Goal: Transaction & Acquisition: Book appointment/travel/reservation

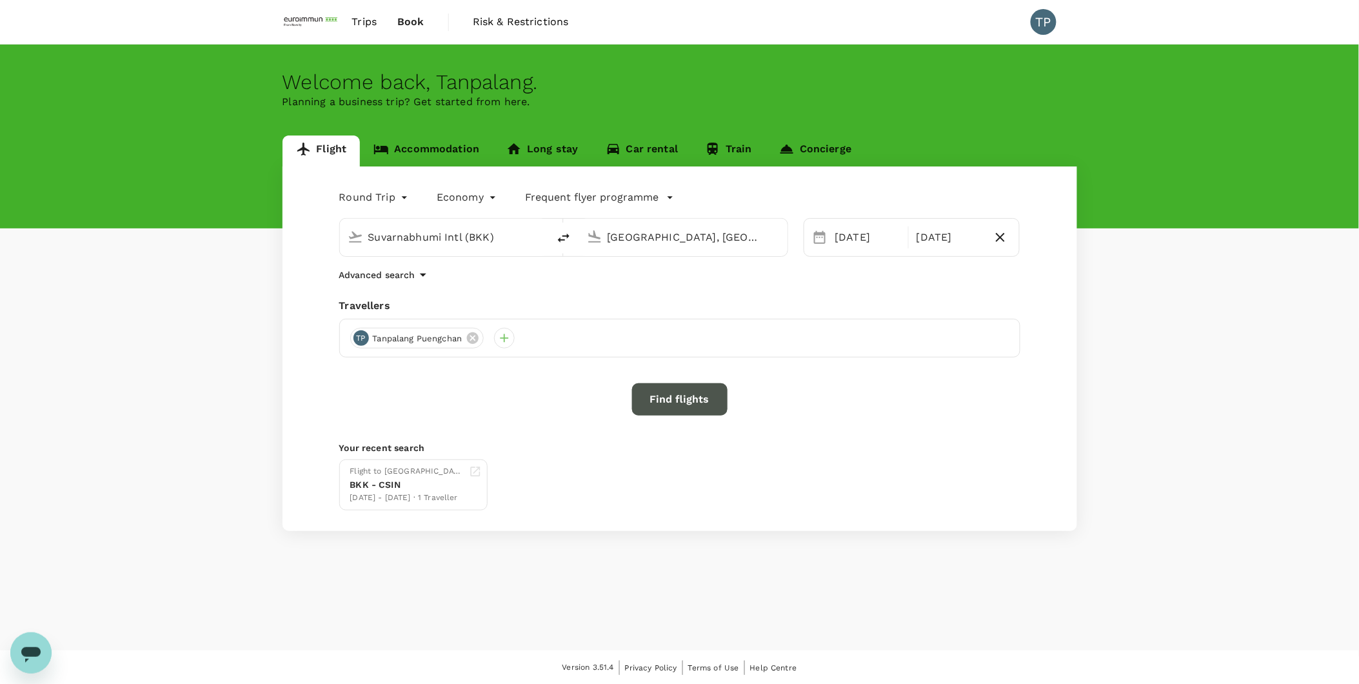
click at [673, 397] on button "Find flights" at bounding box center [679, 399] width 95 height 32
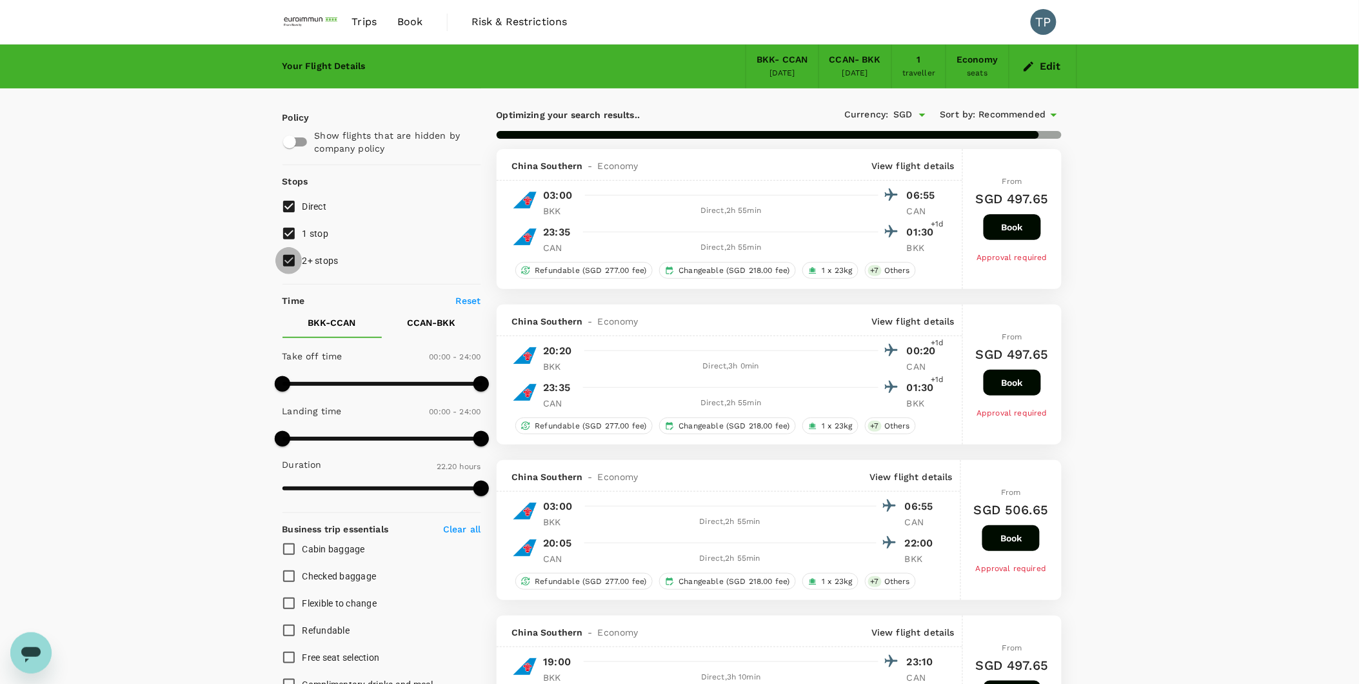
click at [286, 260] on input "2+ stops" at bounding box center [288, 260] width 27 height 27
checkbox input "false"
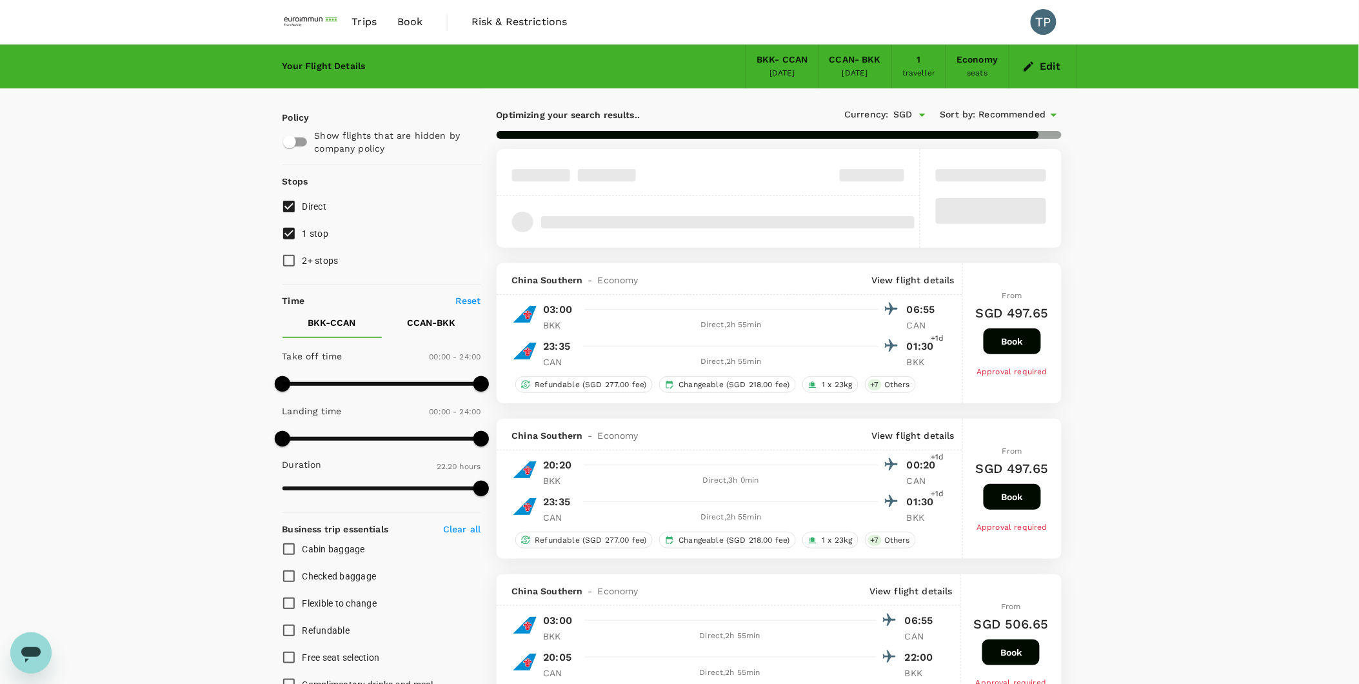
click at [291, 232] on input "1 stop" at bounding box center [288, 233] width 27 height 27
checkbox input "false"
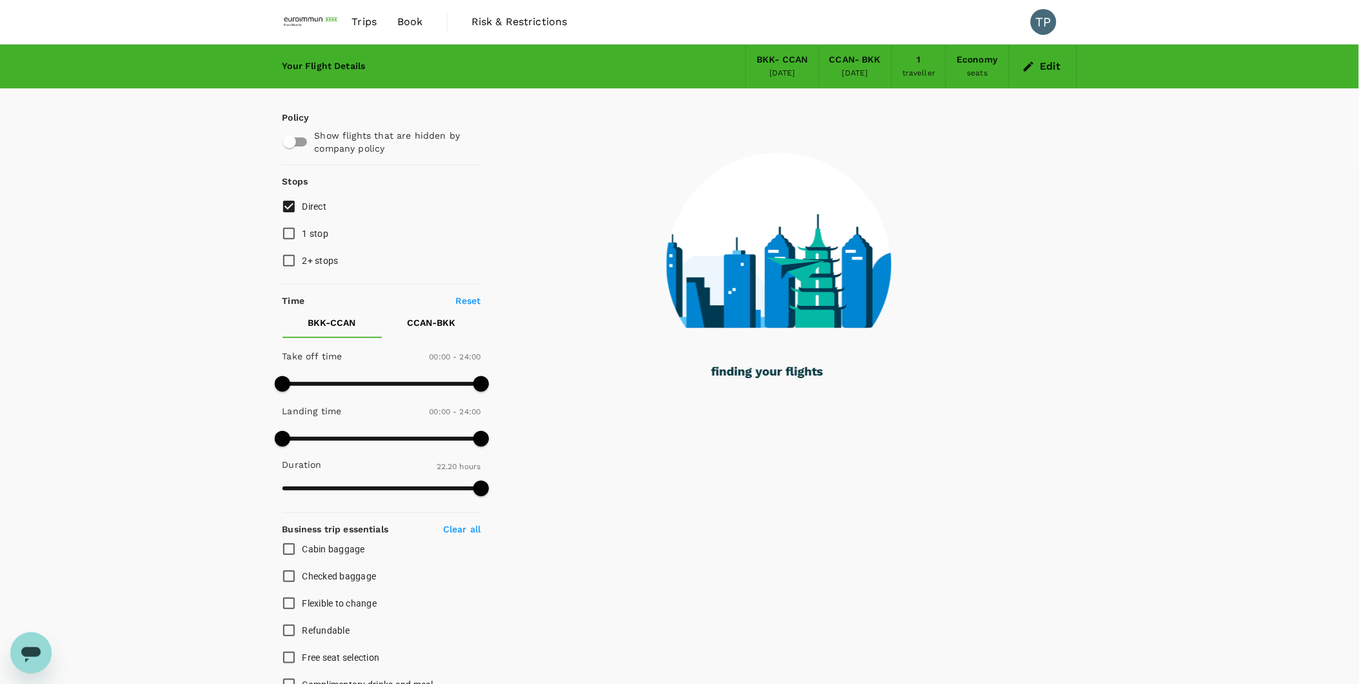
type input "1395"
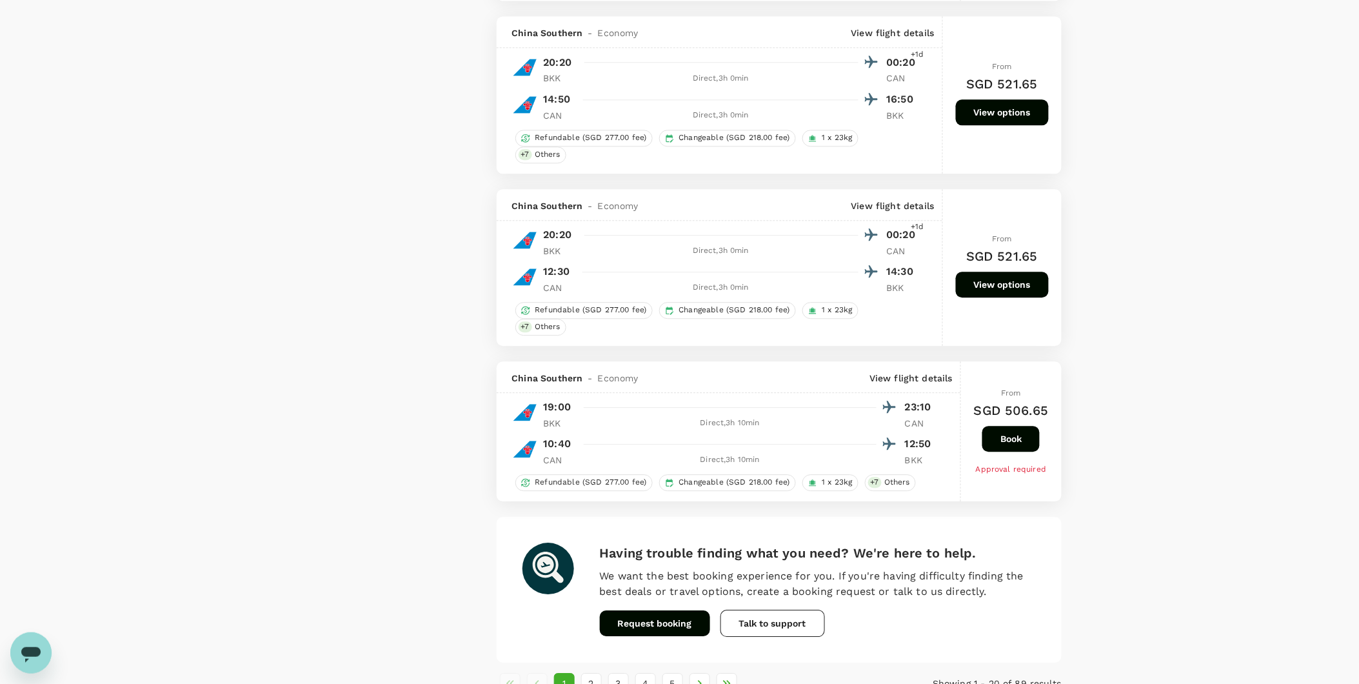
scroll to position [2877, 0]
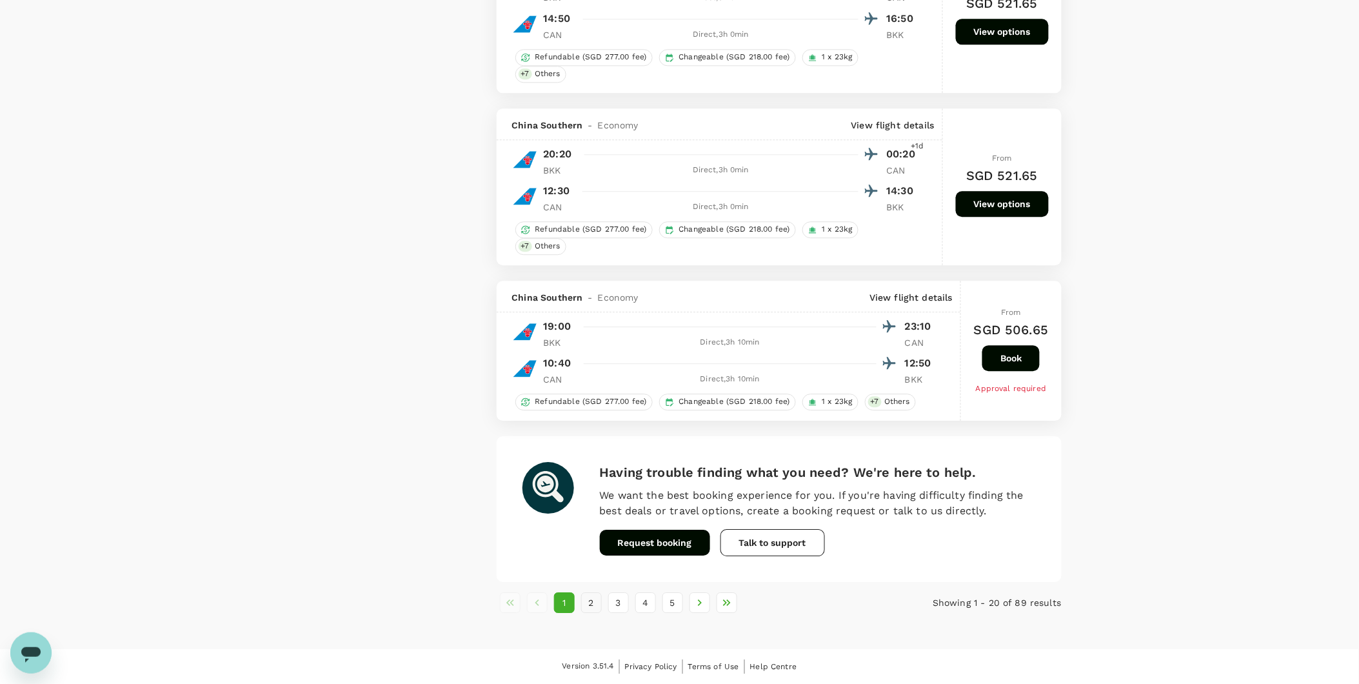
click at [594, 603] on button "2" at bounding box center [591, 602] width 21 height 21
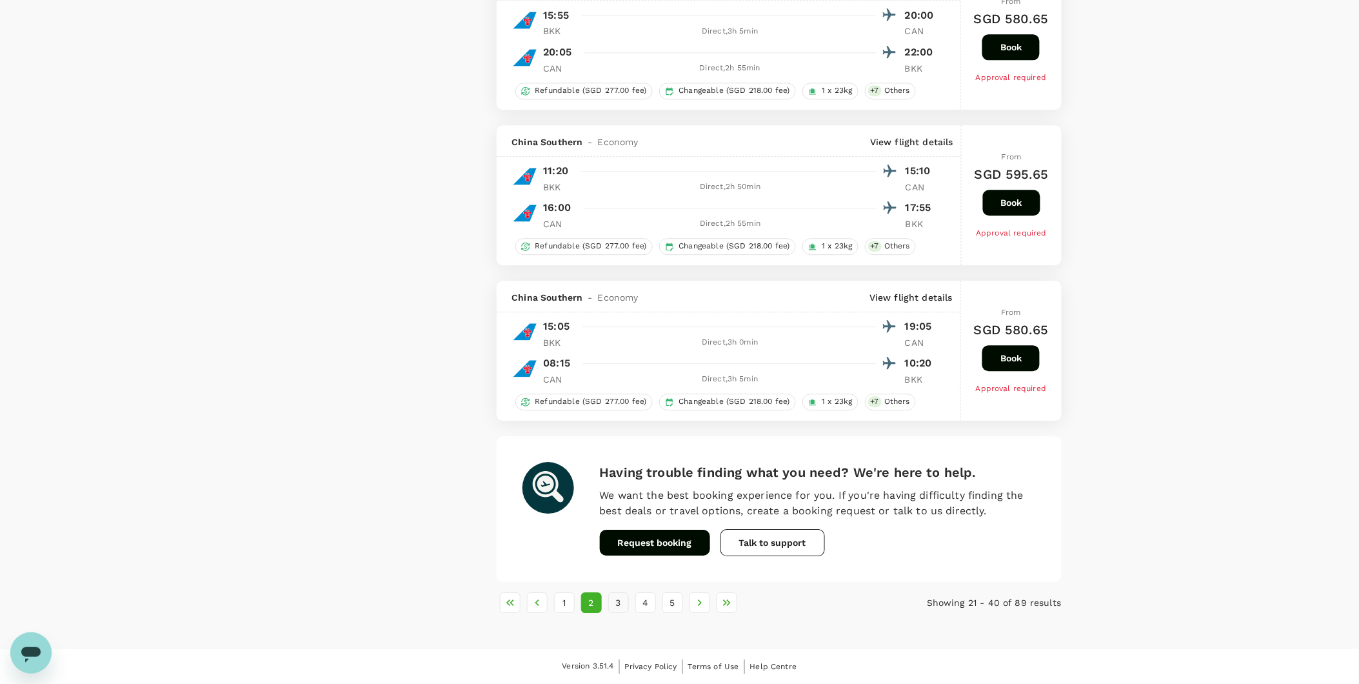
click at [622, 602] on button "3" at bounding box center [618, 602] width 21 height 21
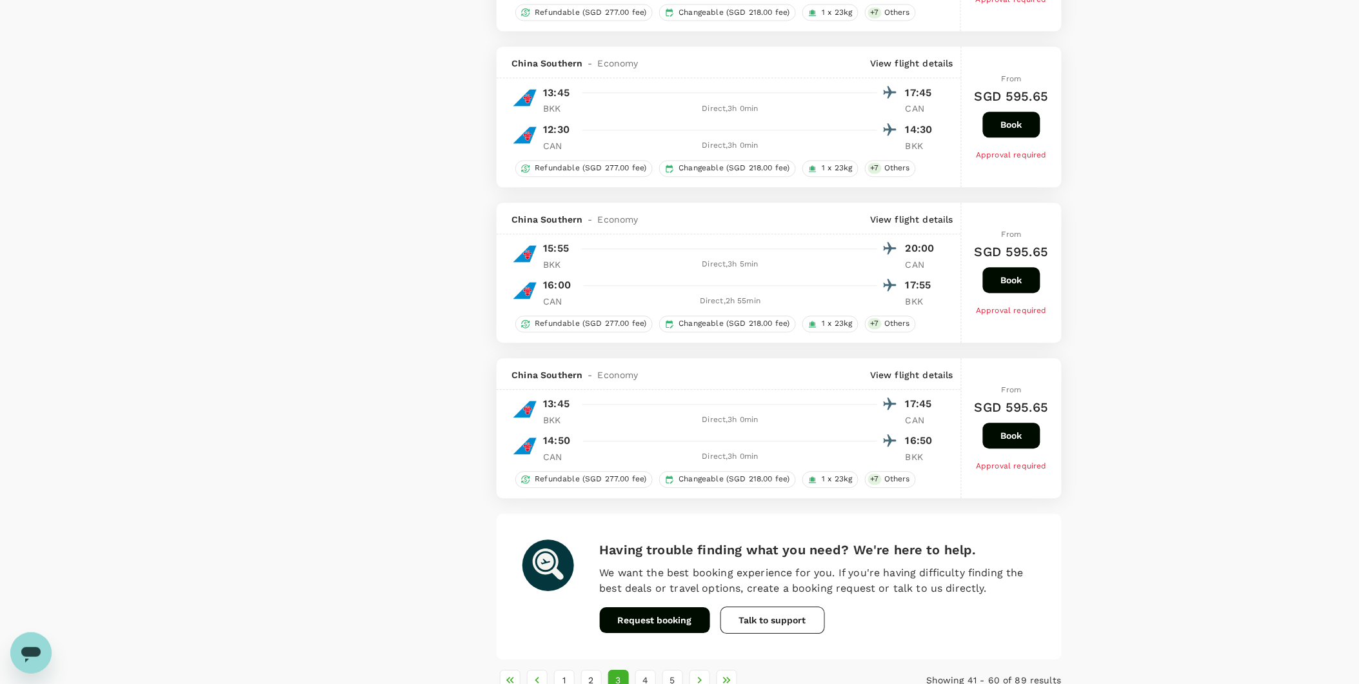
scroll to position [2826, 0]
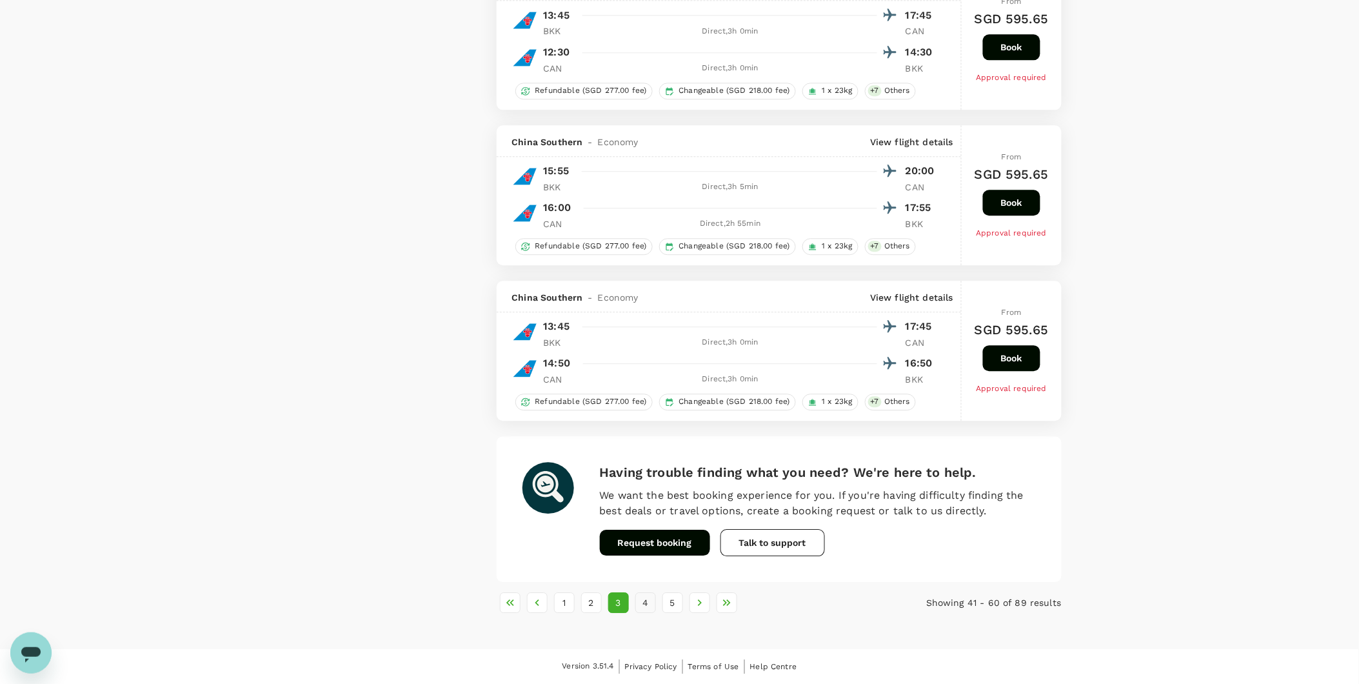
click at [640, 603] on button "4" at bounding box center [645, 602] width 21 height 21
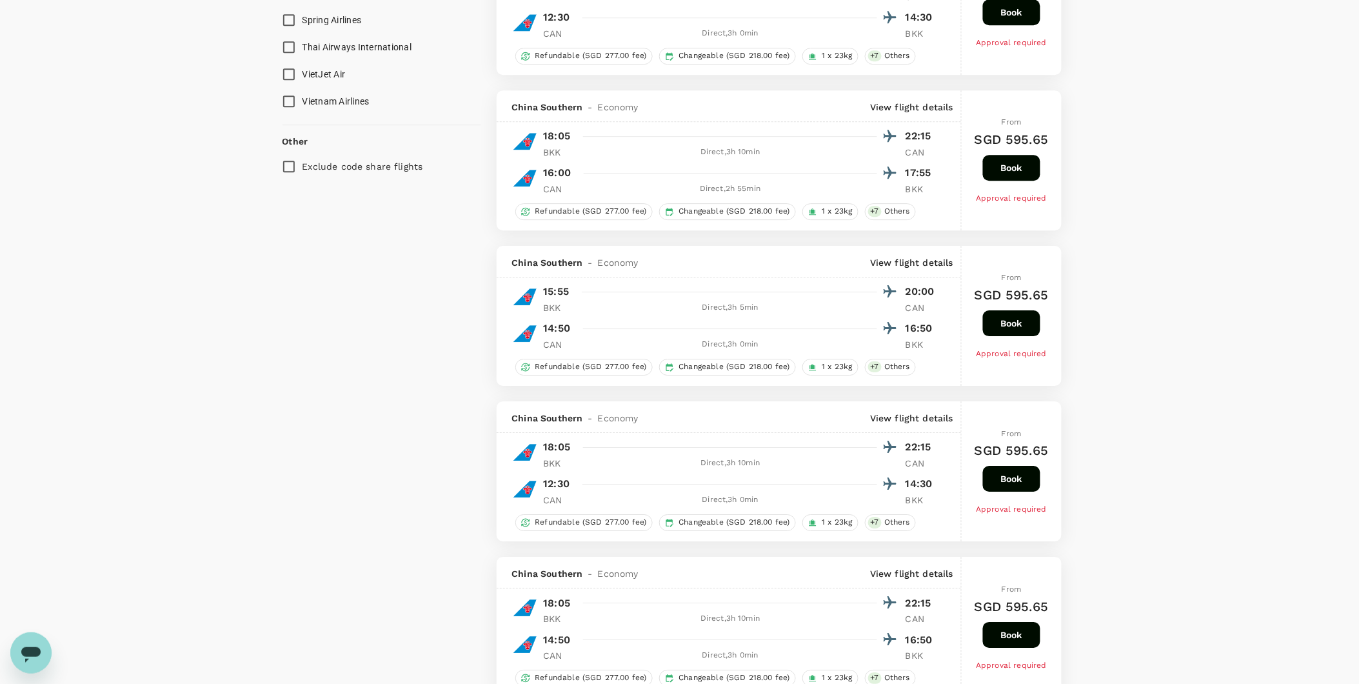
scroll to position [2007, 0]
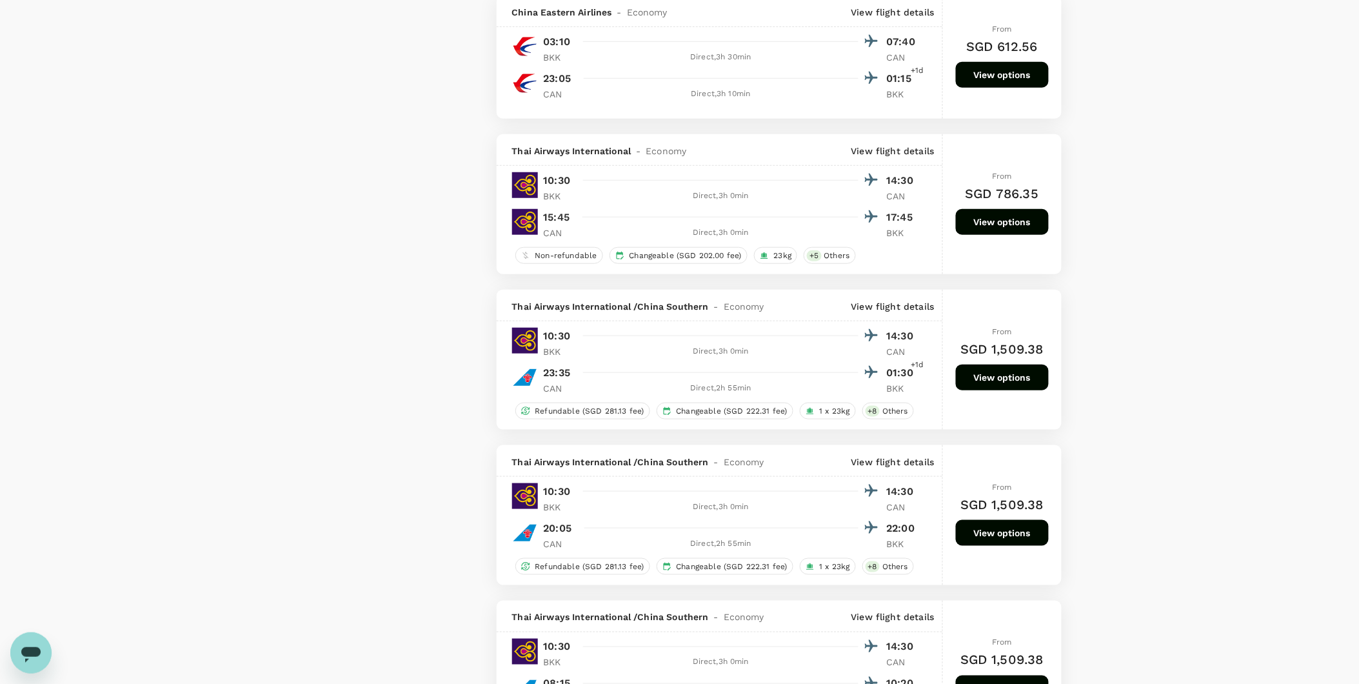
click at [1002, 233] on button "View options" at bounding box center [1002, 222] width 93 height 26
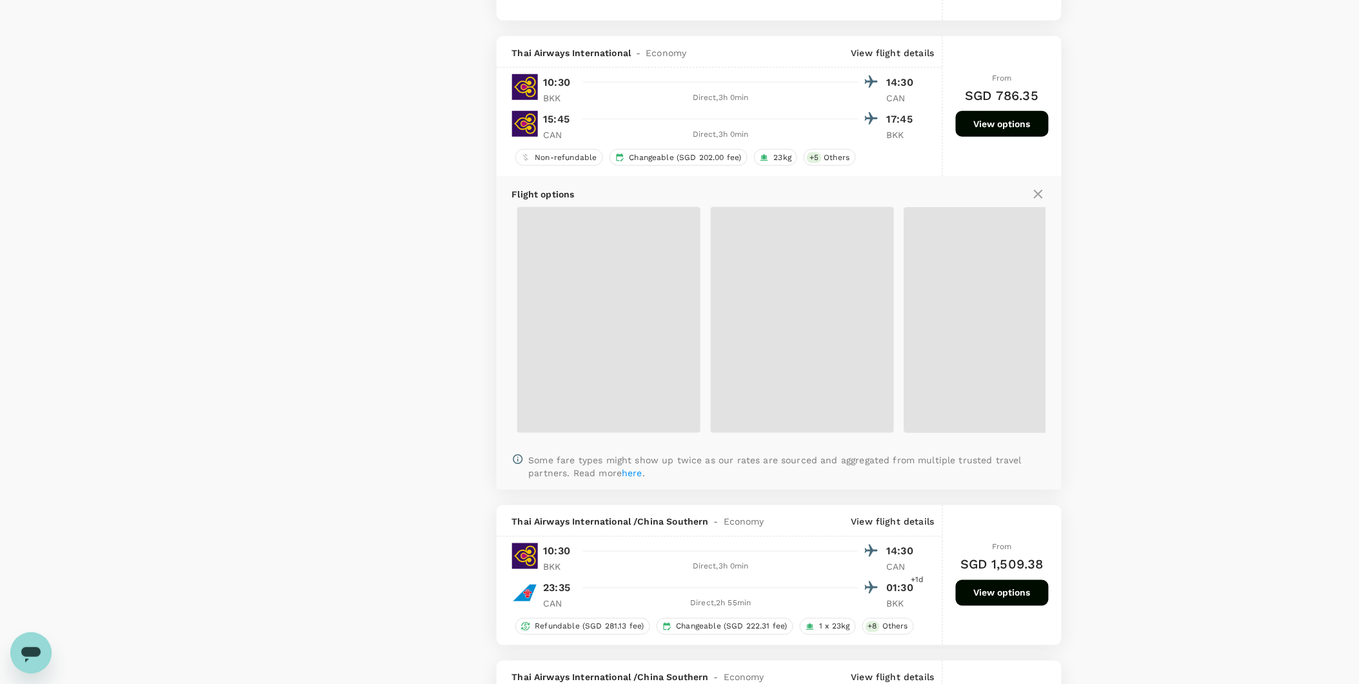
scroll to position [2080, 0]
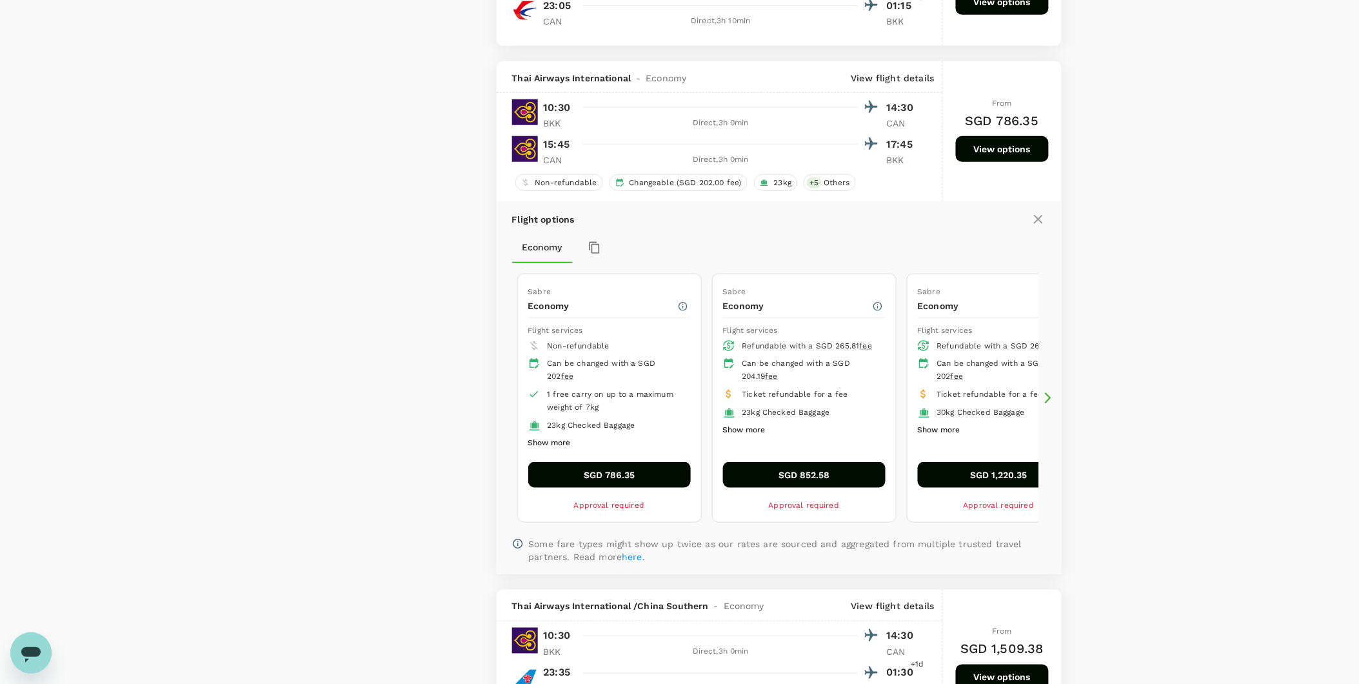
click at [624, 484] on button "SGD 786.35" at bounding box center [609, 475] width 163 height 26
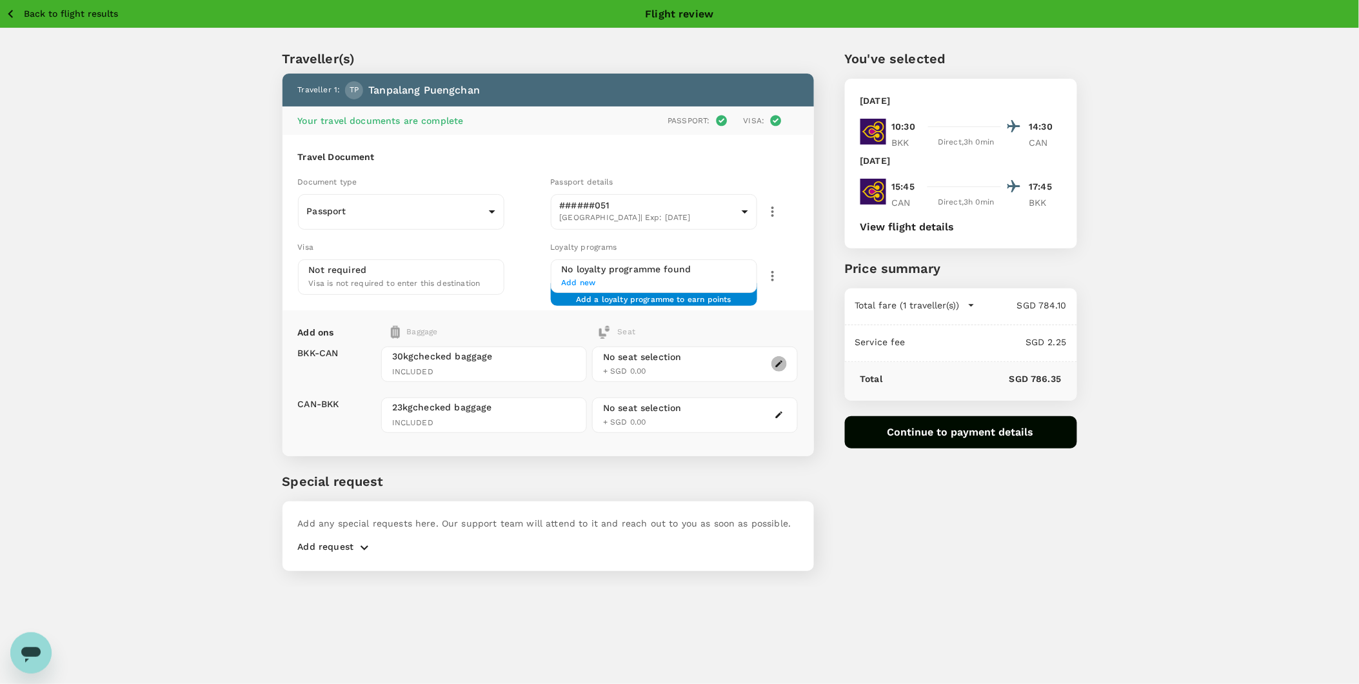
click at [781, 363] on icon "button" at bounding box center [779, 364] width 7 height 7
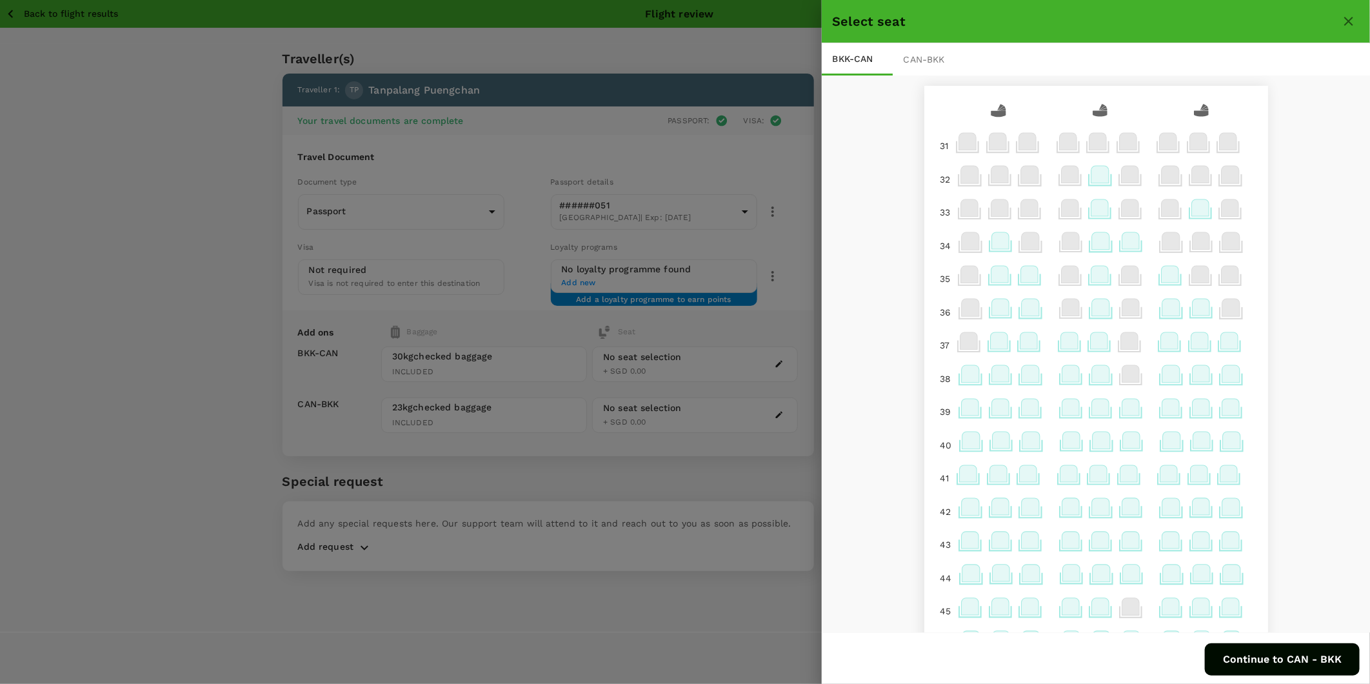
click at [1222, 344] on icon at bounding box center [1229, 340] width 17 height 17
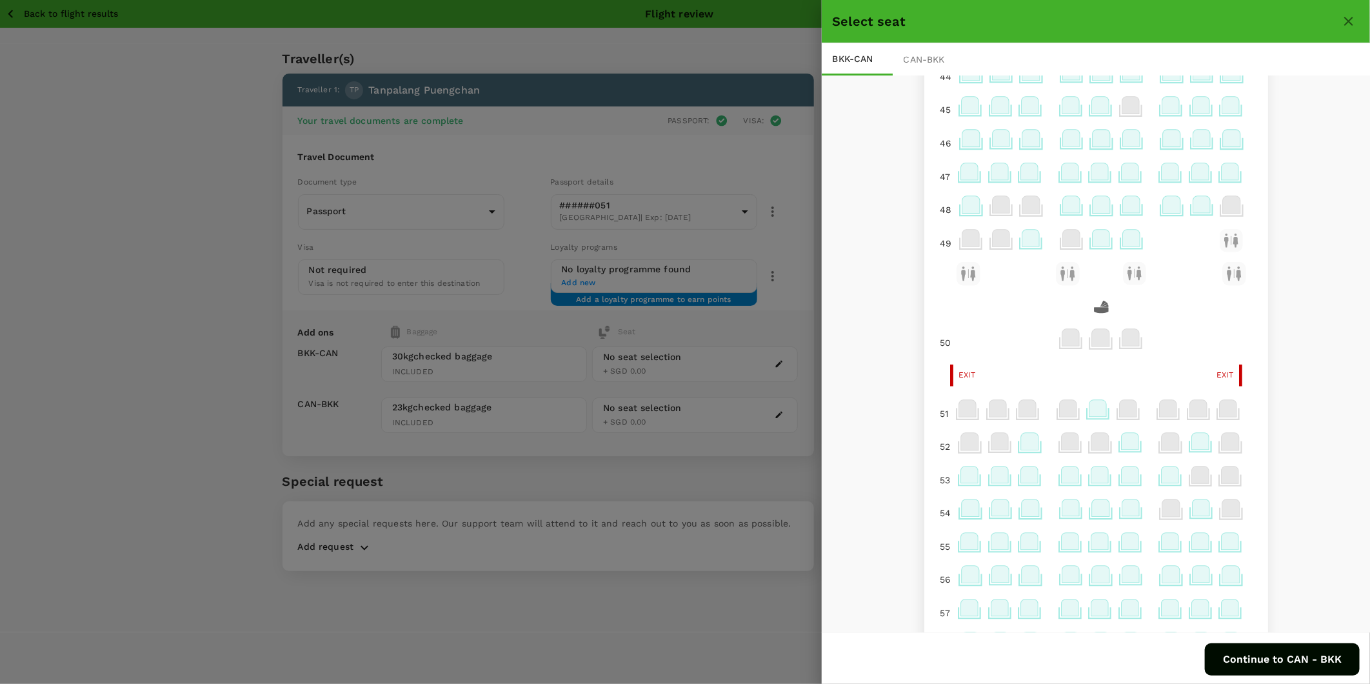
scroll to position [573, 0]
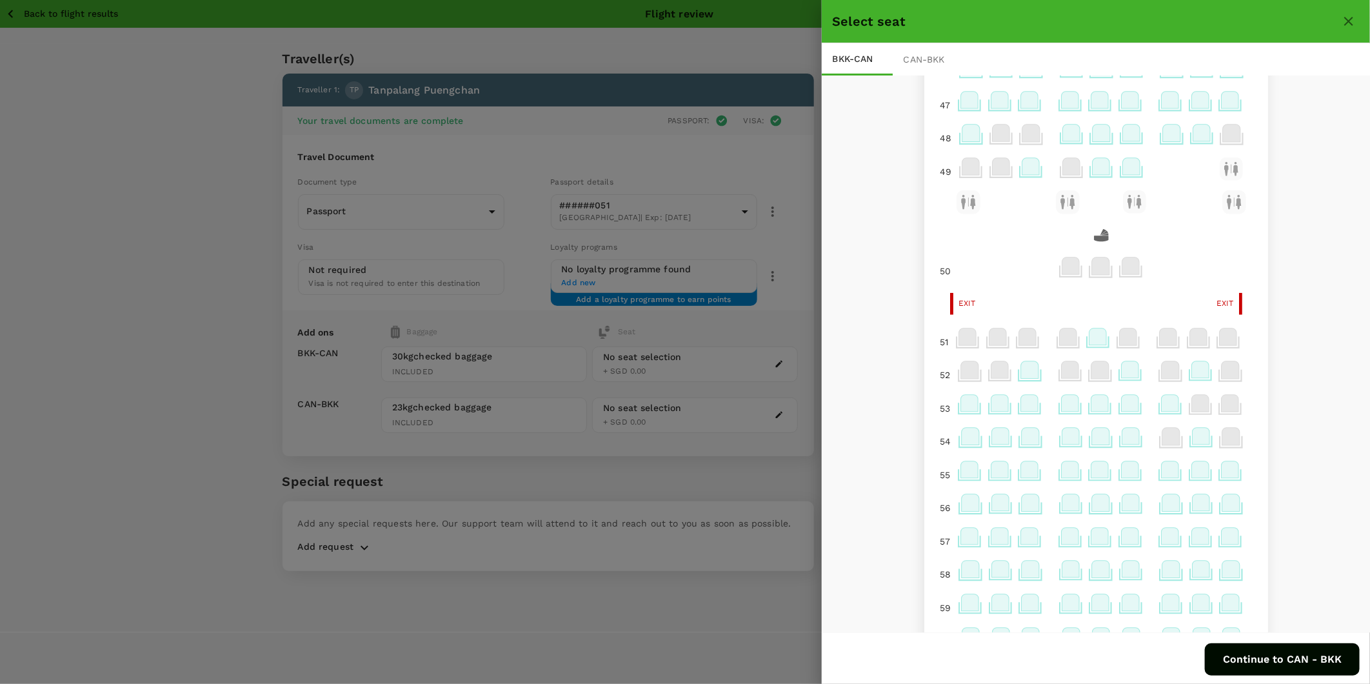
click at [1089, 345] on icon at bounding box center [1097, 336] width 17 height 17
click at [1089, 342] on icon at bounding box center [1097, 336] width 17 height 17
click at [1236, 311] on p "Select" at bounding box center [1243, 314] width 28 height 13
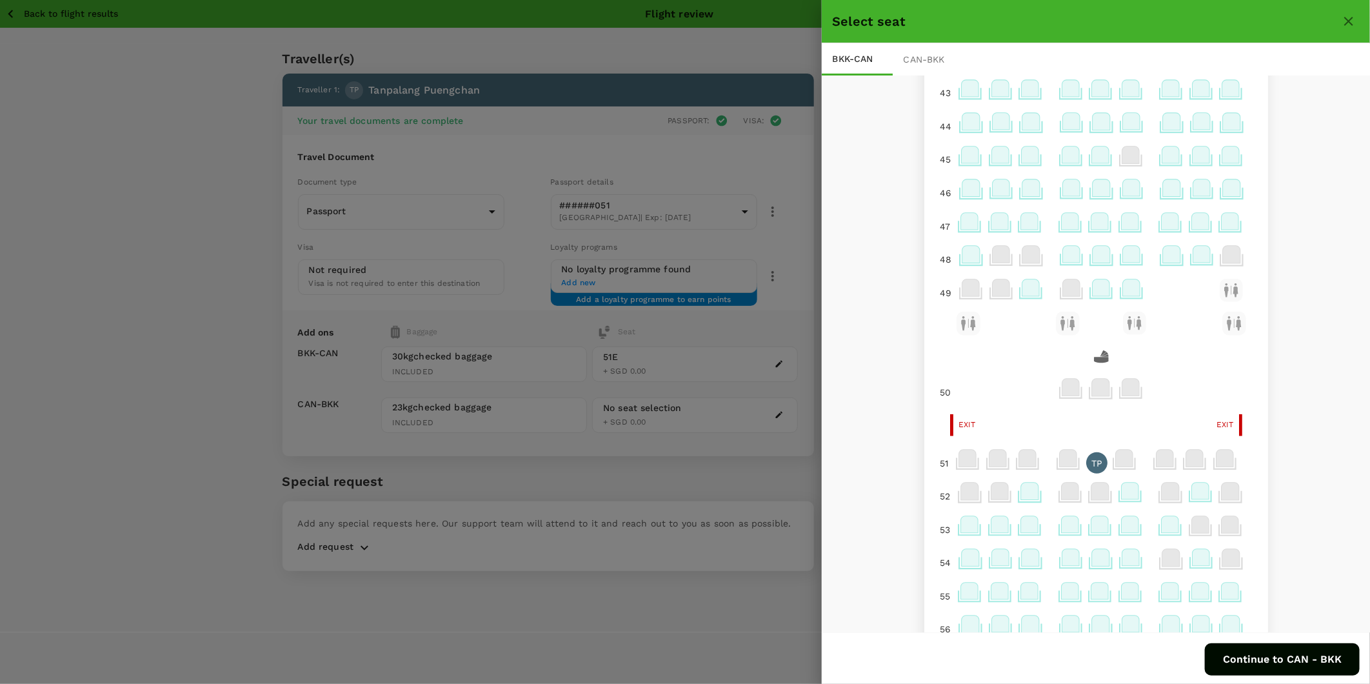
scroll to position [450, 0]
click at [1263, 658] on button "Continue to CAN - BKK" at bounding box center [1282, 659] width 155 height 32
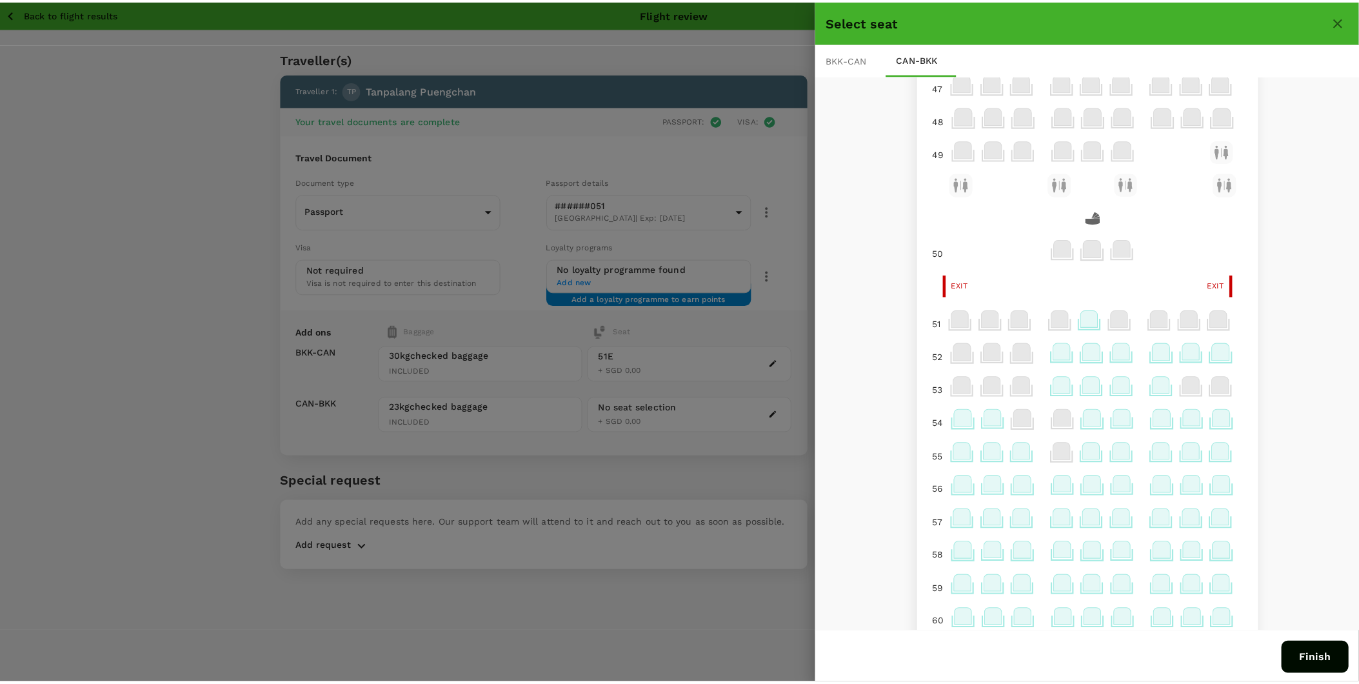
scroll to position [593, 0]
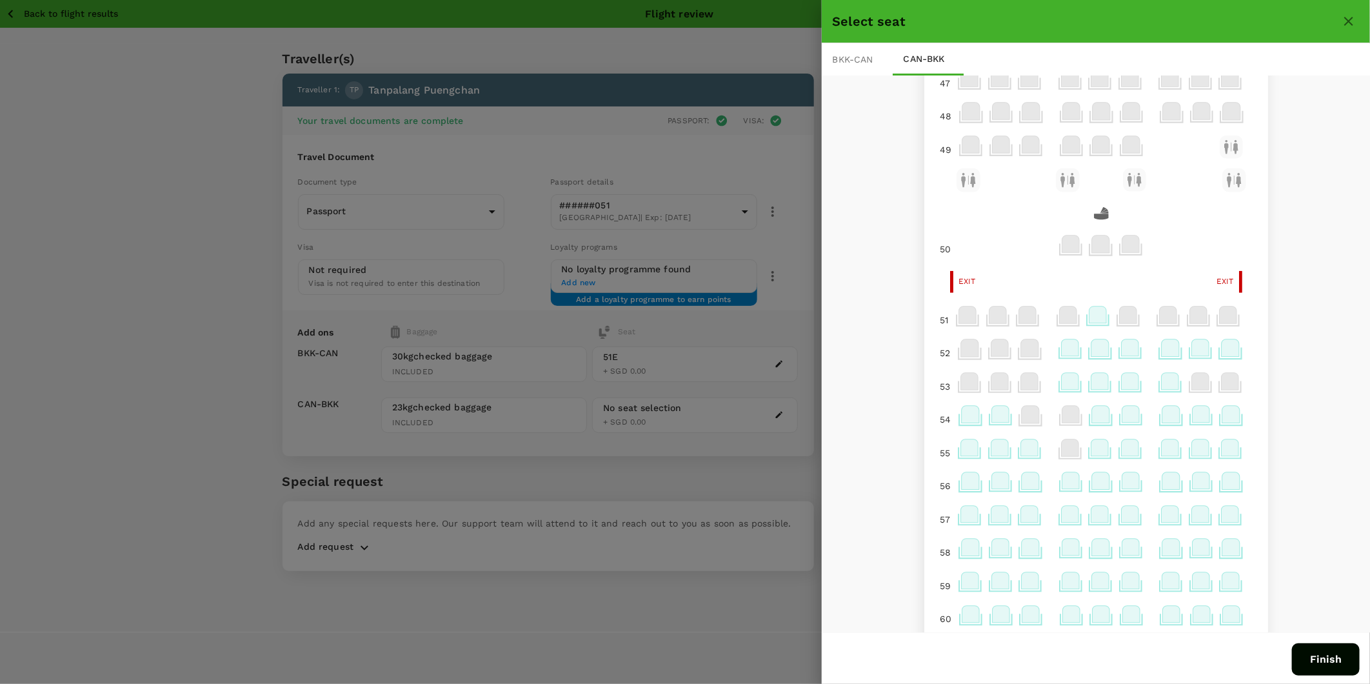
click at [1091, 319] on icon at bounding box center [1097, 314] width 17 height 17
click at [1241, 295] on p "Select" at bounding box center [1243, 293] width 28 height 13
click at [1318, 658] on button "Finish" at bounding box center [1326, 659] width 68 height 32
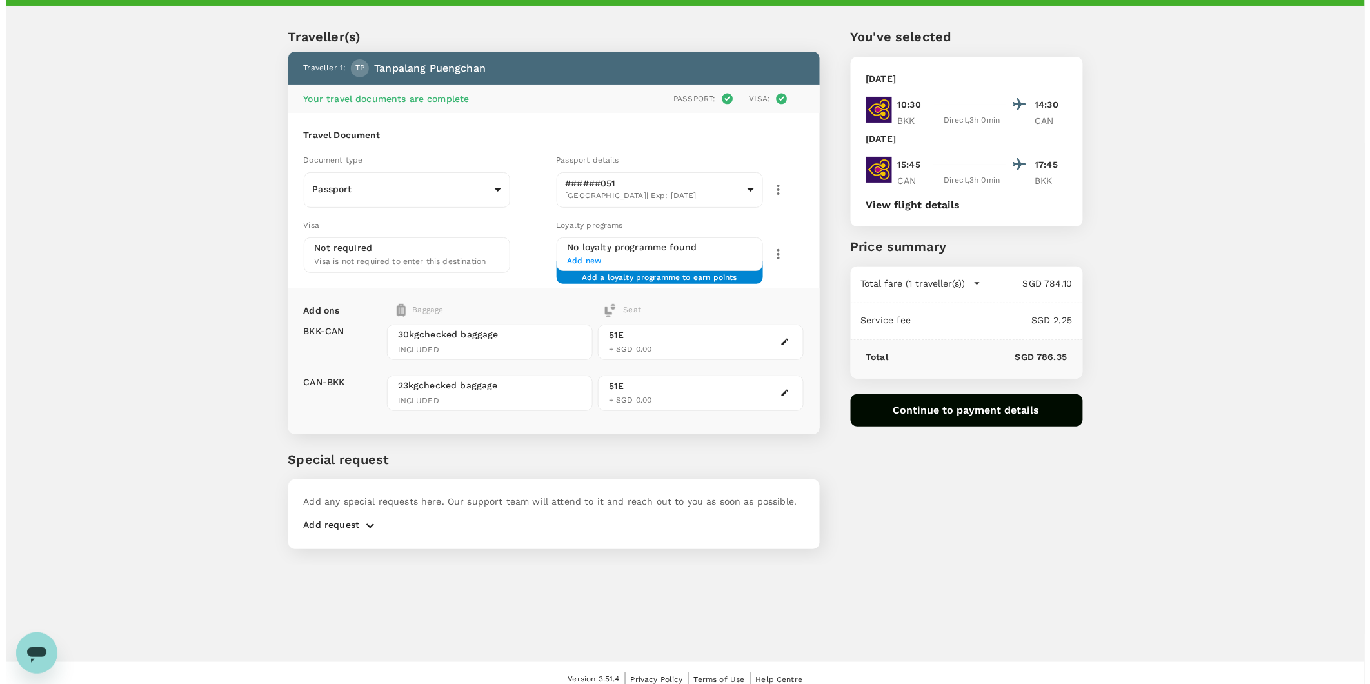
scroll to position [34, 0]
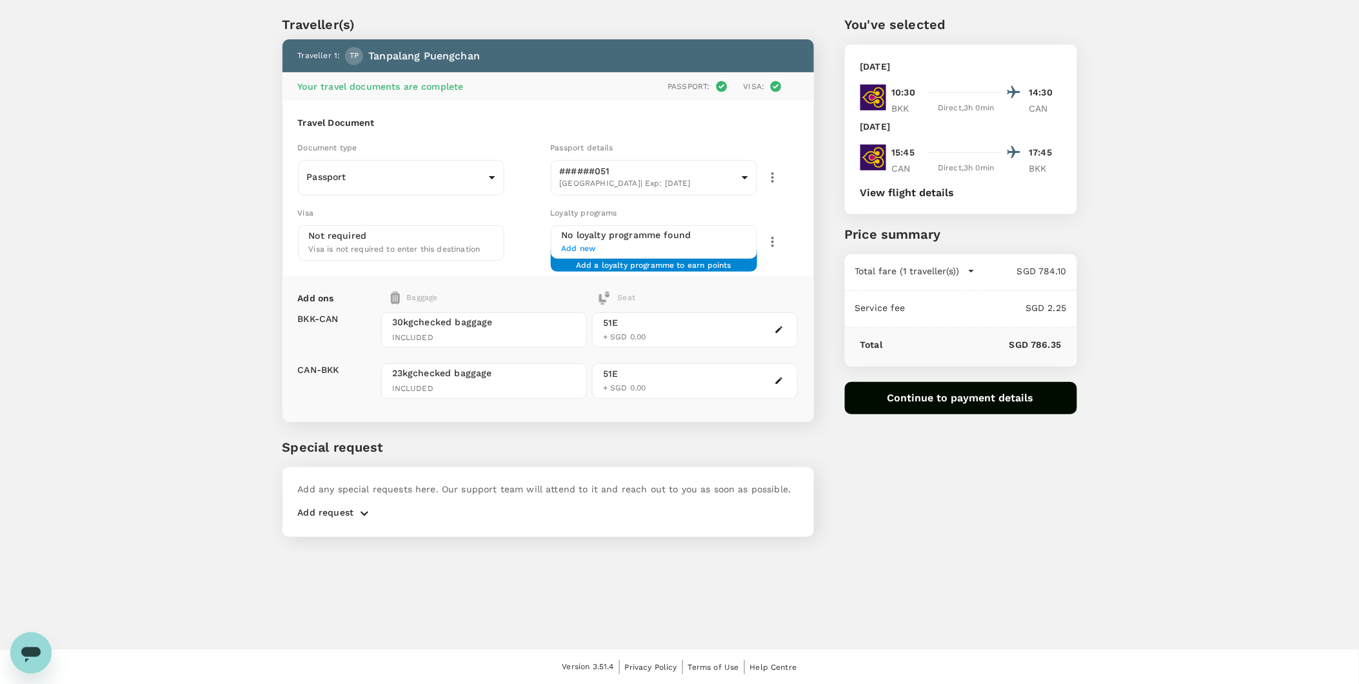
click at [891, 404] on button "Continue to payment details" at bounding box center [961, 398] width 232 height 32
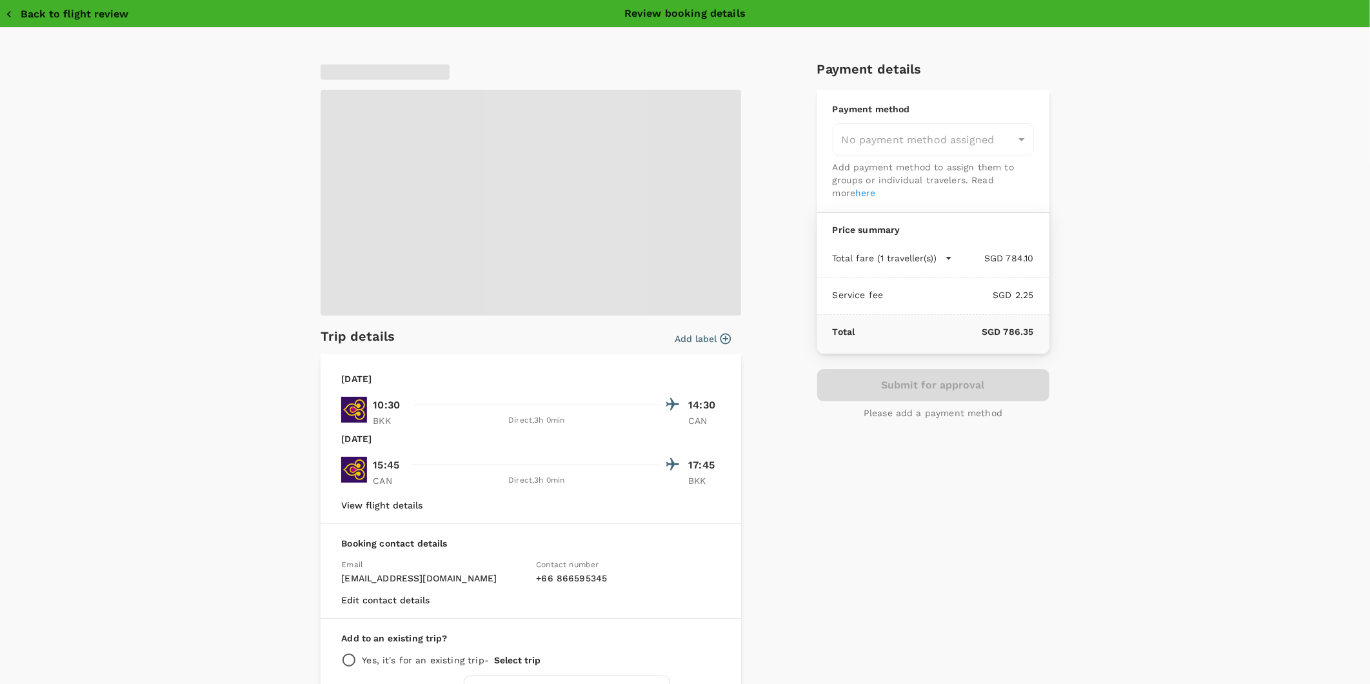
type input "9ae08bde-94be-4a60-86d8-4726f2345b2b"
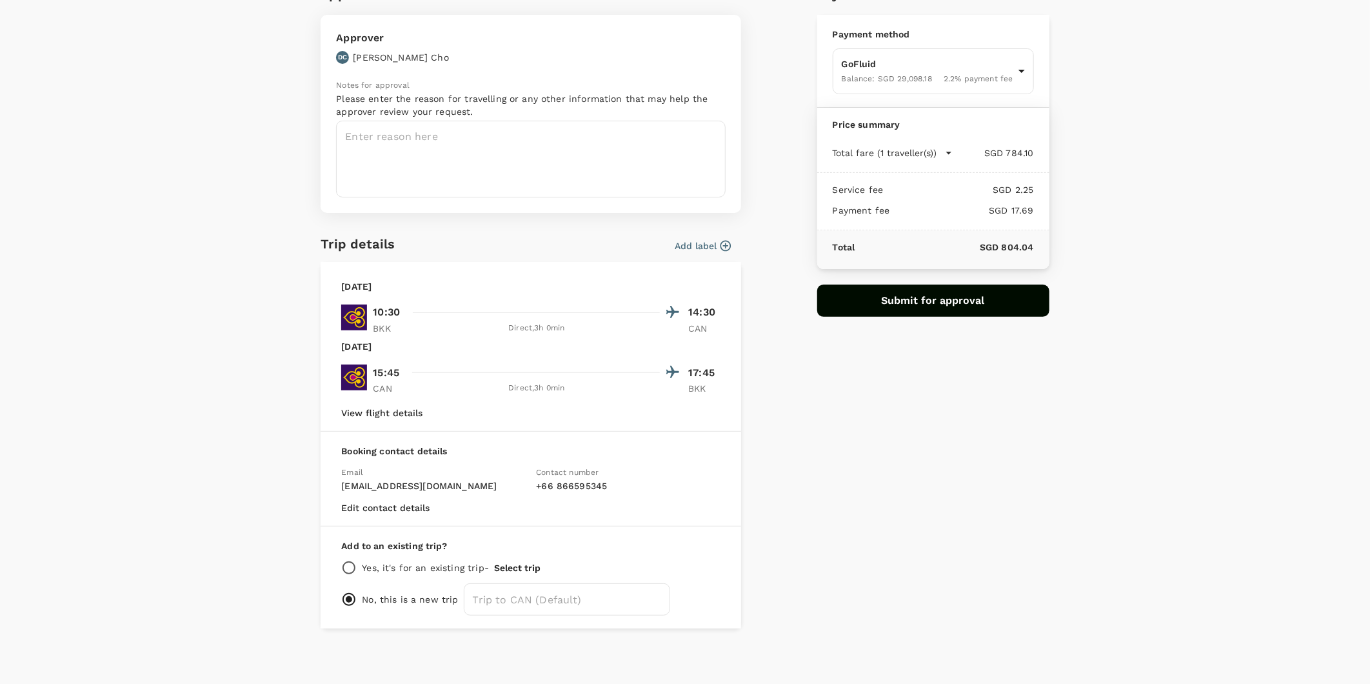
scroll to position [78, 0]
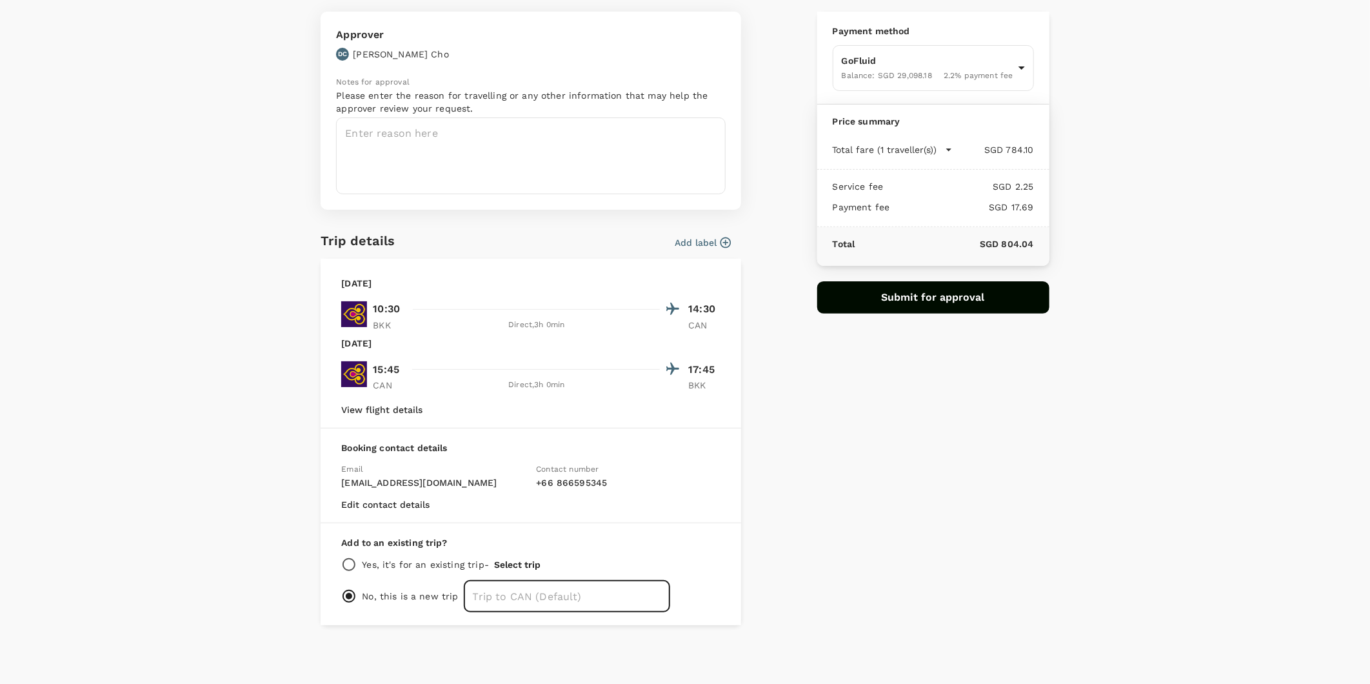
click at [525, 601] on input "text" at bounding box center [567, 596] width 206 height 32
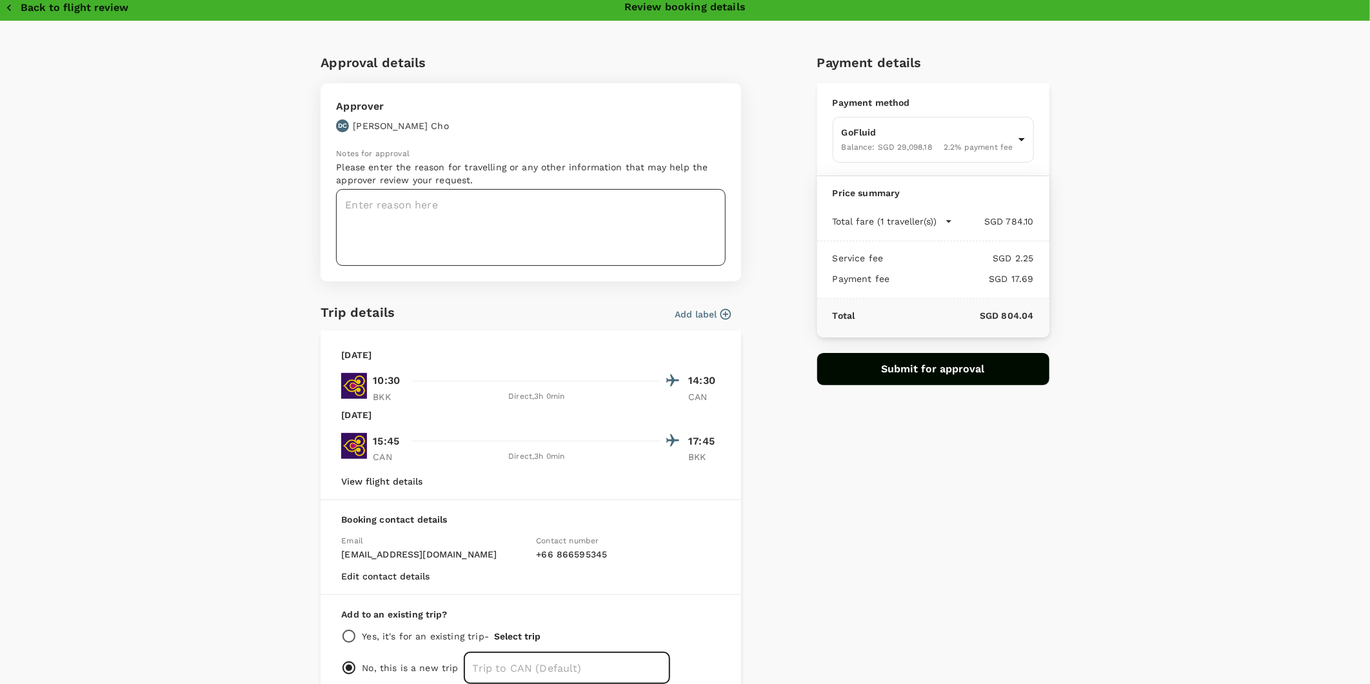
click at [379, 208] on textarea at bounding box center [531, 227] width 390 height 77
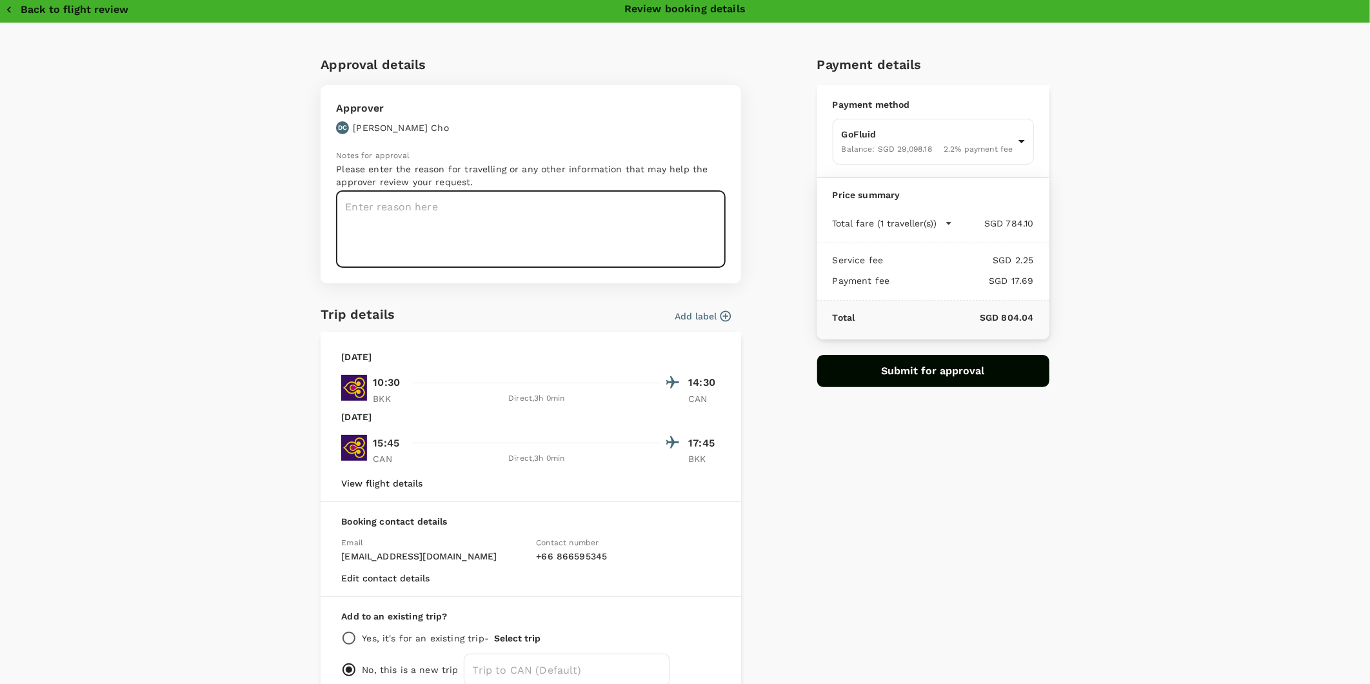
scroll to position [0, 0]
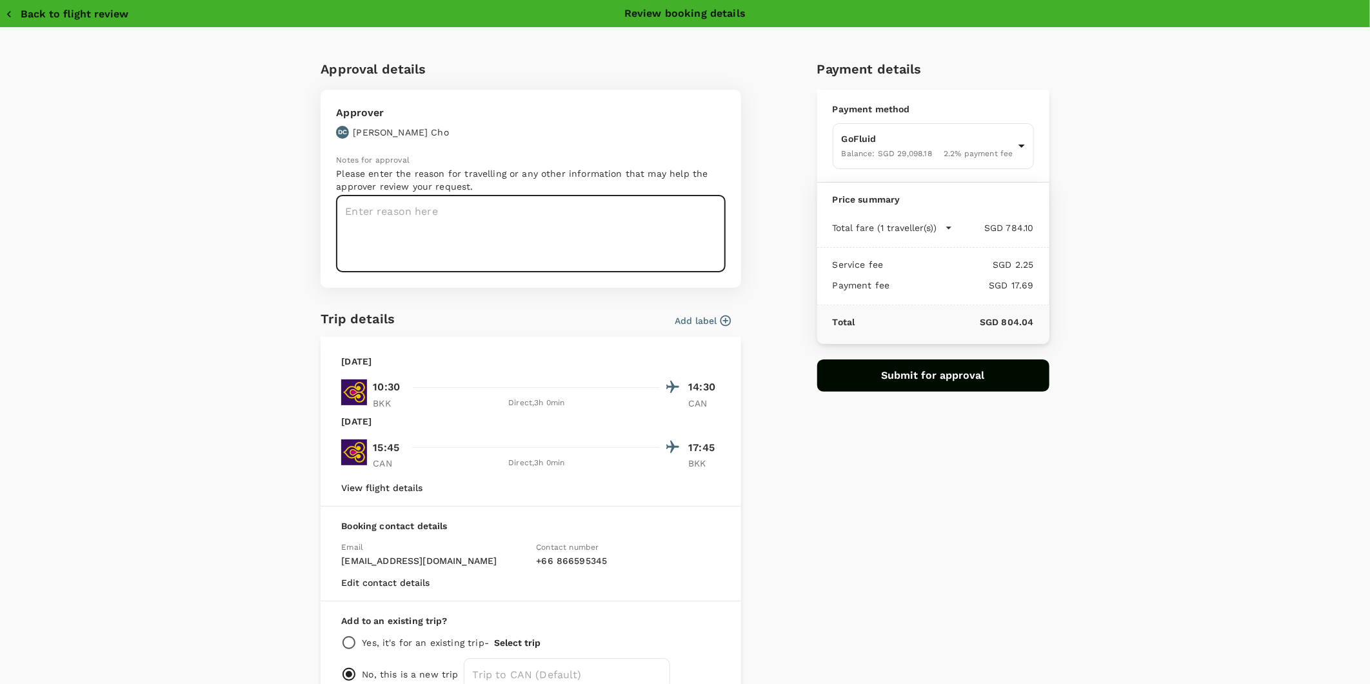
click at [448, 223] on textarea at bounding box center [531, 233] width 390 height 77
paste textarea "To take care Thai and Burmese KOL & distributor at [GEOGRAPHIC_DATA] Summit on …"
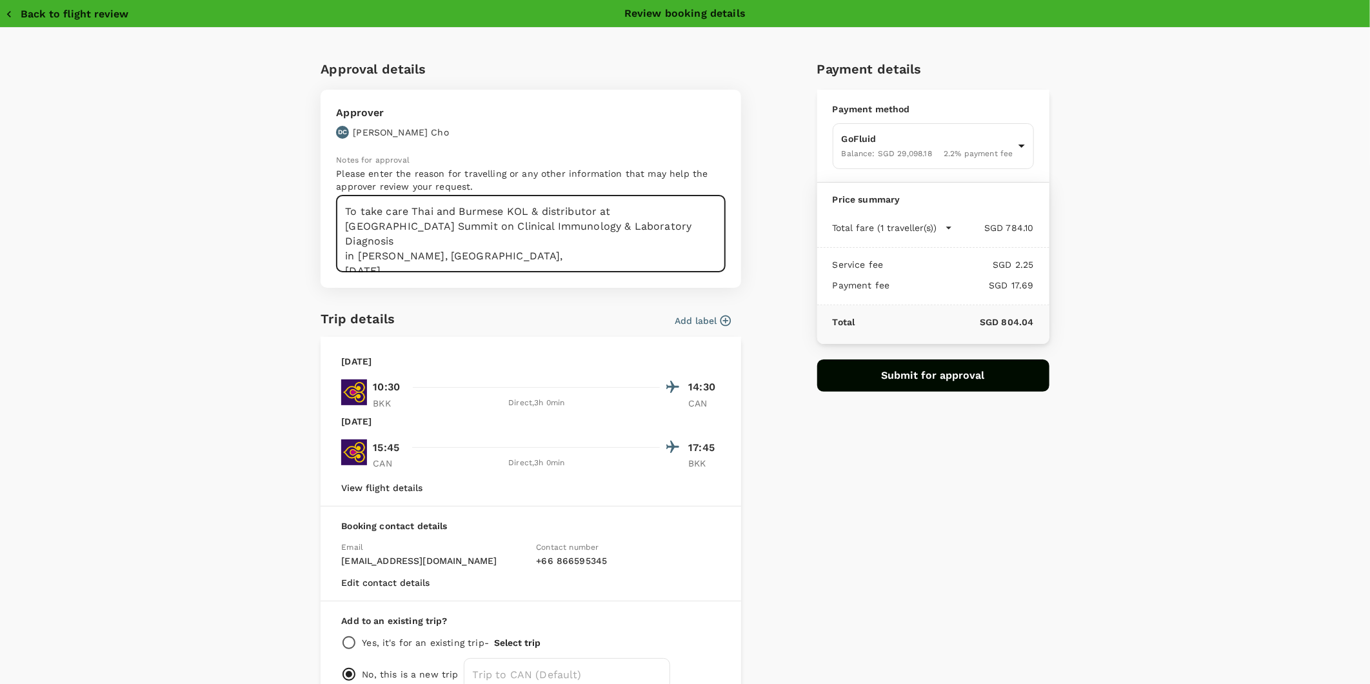
click at [338, 243] on textarea "To take care Thai and Burmese KOL & distributor at [GEOGRAPHIC_DATA] Summit on …" at bounding box center [531, 233] width 390 height 77
click at [421, 241] on textarea "To take care Thai and Burmese KOL & distributor at [GEOGRAPHIC_DATA] Summit on …" at bounding box center [531, 233] width 390 height 77
drag, startPoint x: 657, startPoint y: 228, endPoint x: 601, endPoint y: 227, distance: 56.1
click at [601, 227] on textarea "To take care Thai and Burmese KOL & distributor at [GEOGRAPHIC_DATA] Summit on …" at bounding box center [531, 233] width 390 height 77
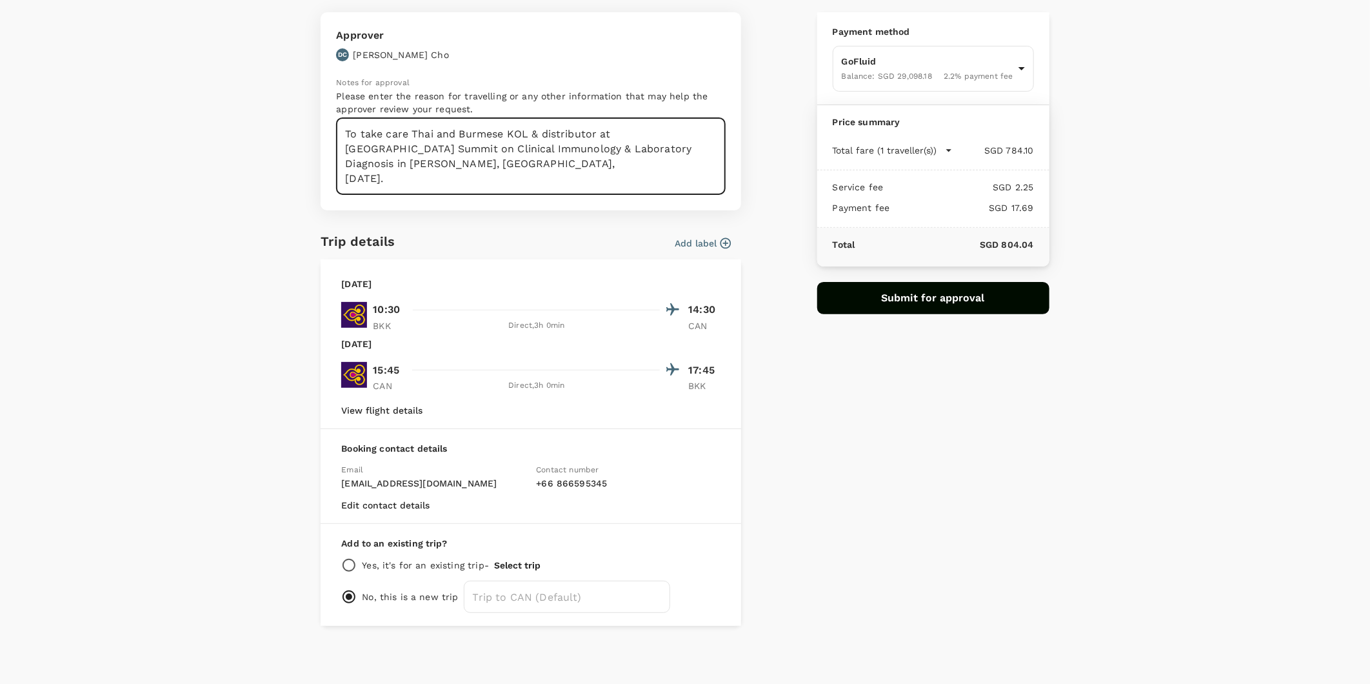
scroll to position [78, 0]
type textarea "To take care Thai and Burmese KOL & distributor at [GEOGRAPHIC_DATA] Summit on …"
click at [585, 598] on input "text" at bounding box center [567, 596] width 206 height 32
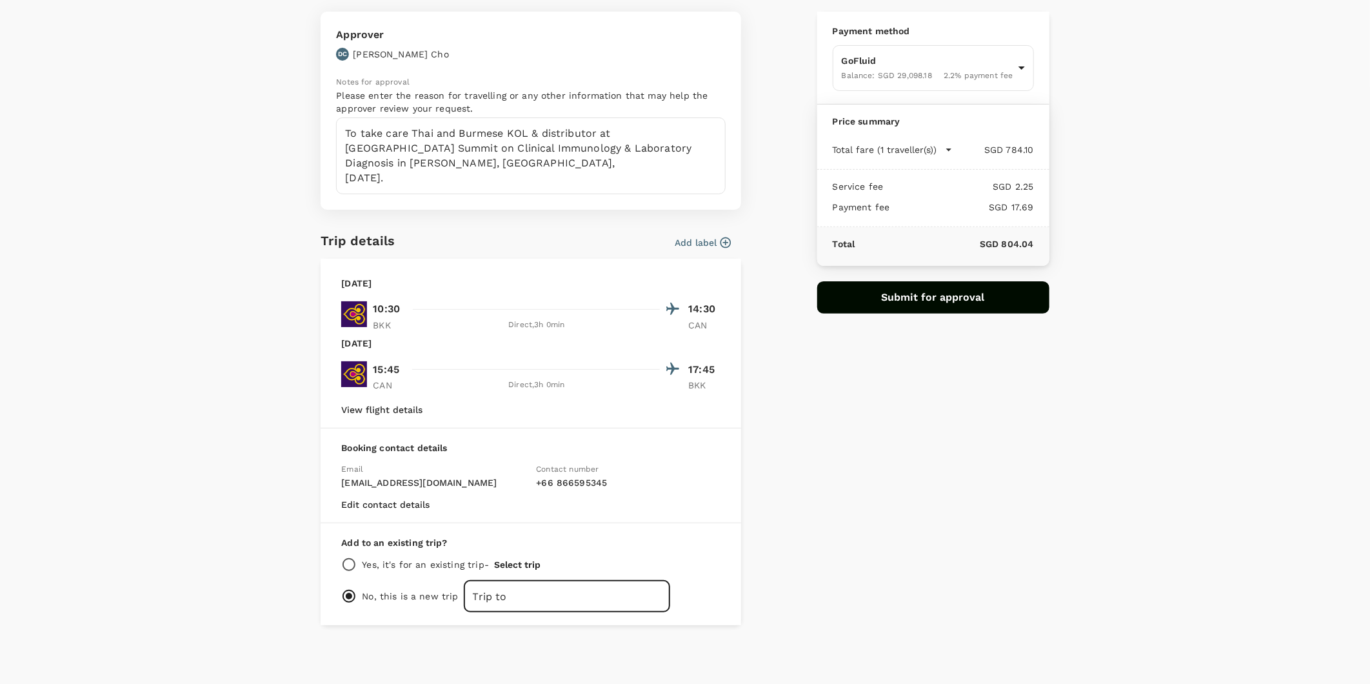
paste input "[PERSON_NAME]"
type input "Trip to [PERSON_NAME]"
click at [881, 464] on div "Payment details Payment method GoFluid Balance : SGD 29,098.18 2.2 % payment fe…" at bounding box center [928, 297] width 243 height 655
click at [888, 293] on button "Submit for approval" at bounding box center [933, 297] width 232 height 32
click at [723, 244] on icon "button" at bounding box center [725, 242] width 13 height 13
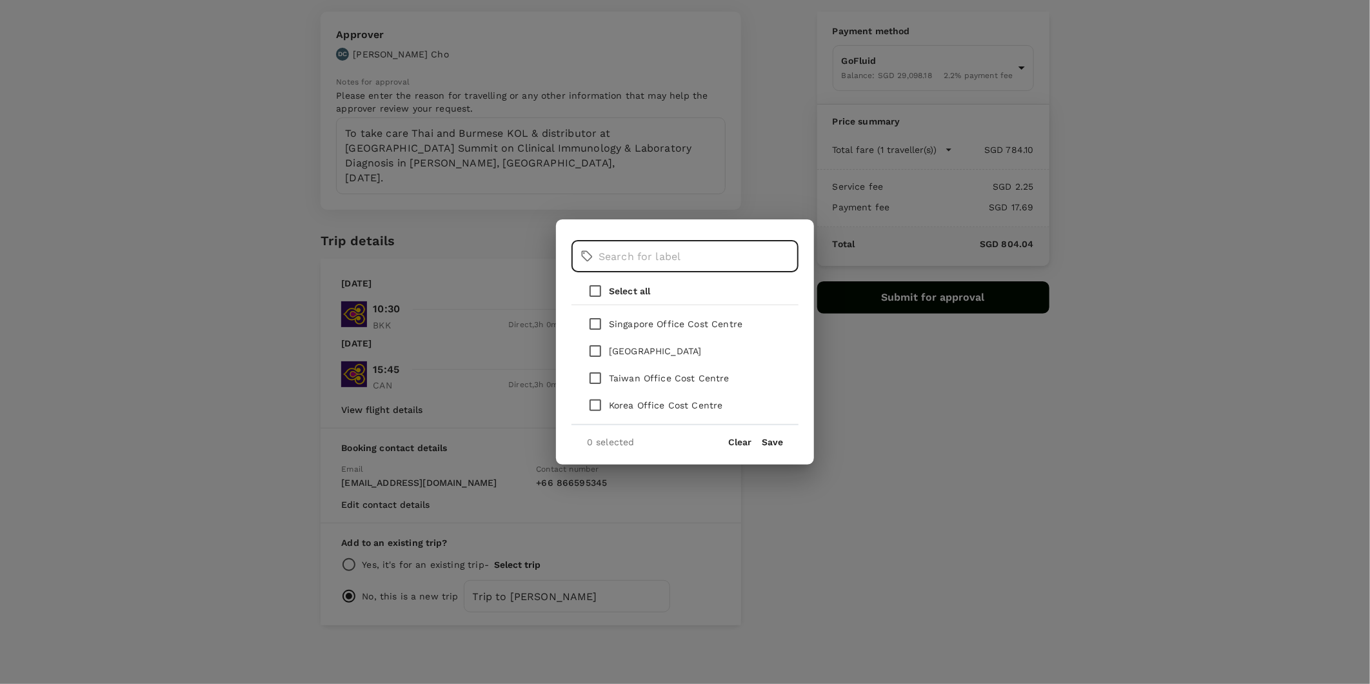
click at [699, 253] on input "text" at bounding box center [699, 256] width 200 height 32
click at [596, 326] on input "checkbox" at bounding box center [595, 323] width 27 height 27
checkbox input "true"
click at [771, 445] on button "Save" at bounding box center [772, 442] width 21 height 10
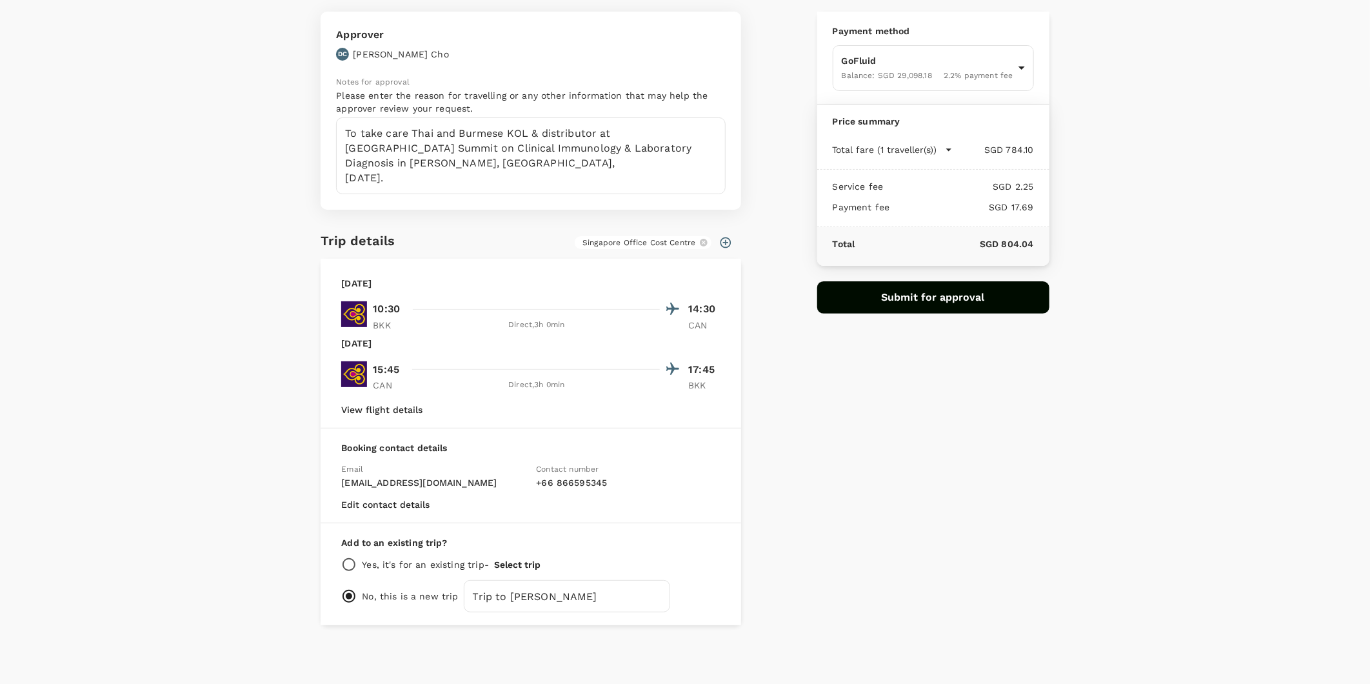
click at [721, 244] on icon "button" at bounding box center [726, 242] width 11 height 11
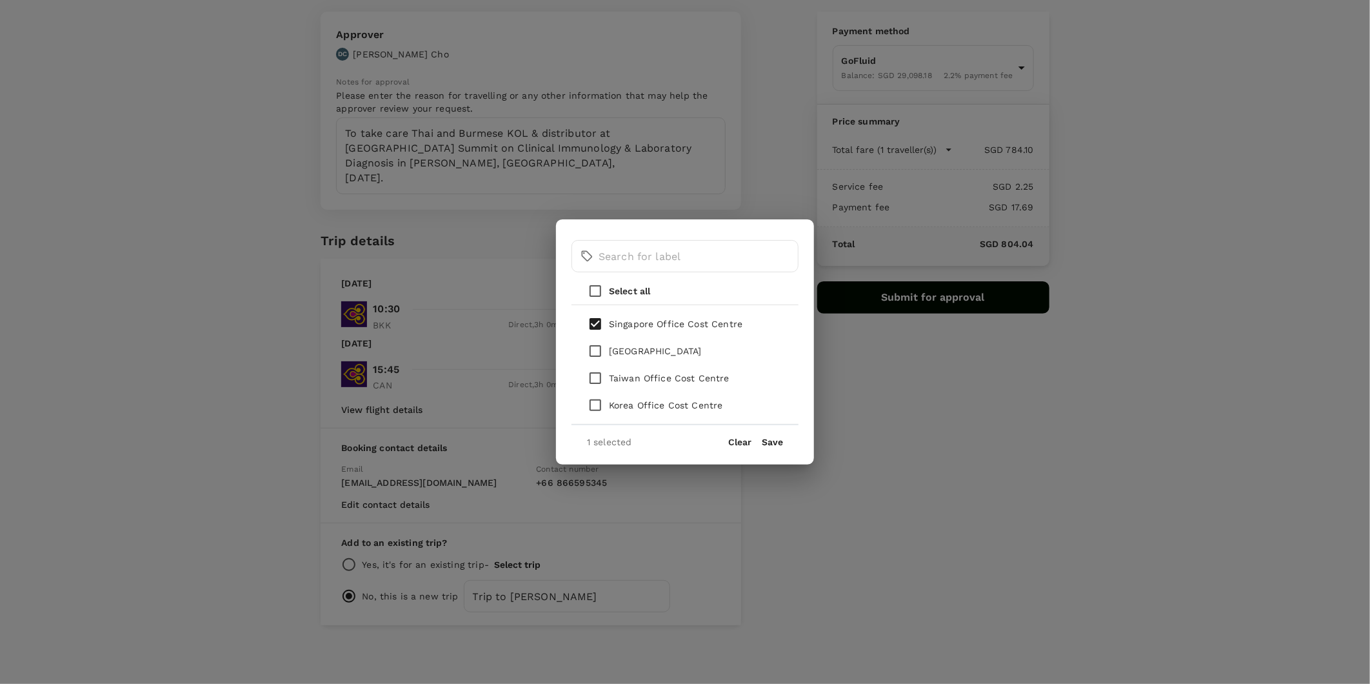
click at [737, 442] on button "Clear" at bounding box center [739, 442] width 23 height 10
checkbox input "false"
click at [733, 443] on button "Clear" at bounding box center [739, 442] width 23 height 10
click at [775, 442] on button "Save" at bounding box center [772, 442] width 21 height 10
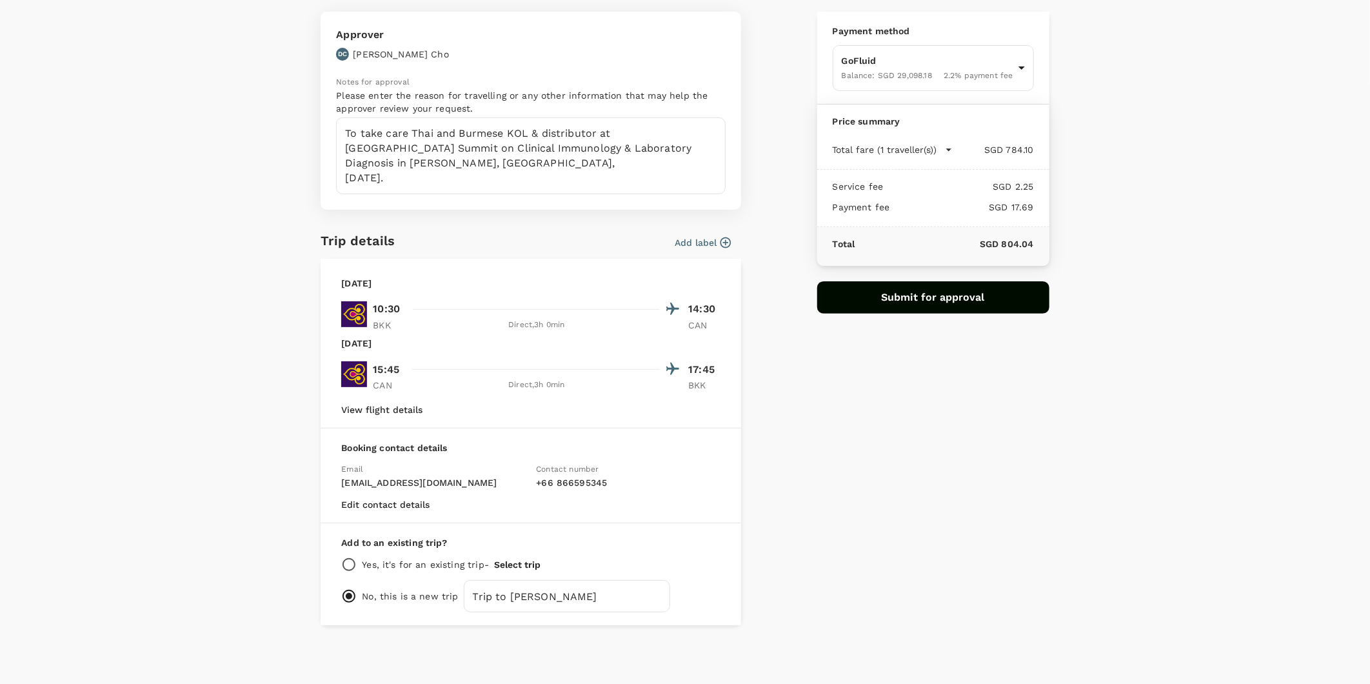
click at [721, 242] on icon "button" at bounding box center [726, 242] width 11 height 11
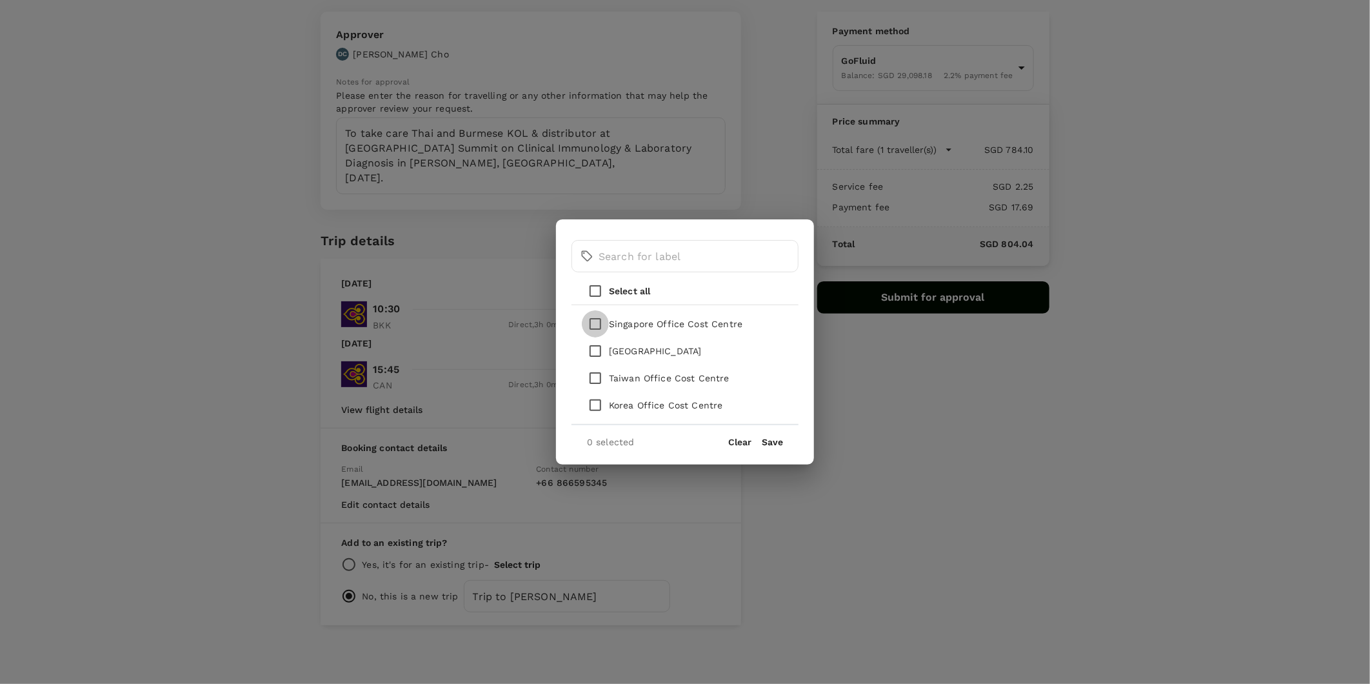
click at [596, 326] on input "checkbox" at bounding box center [595, 323] width 27 height 27
checkbox input "true"
click at [768, 441] on button "Save" at bounding box center [772, 442] width 21 height 10
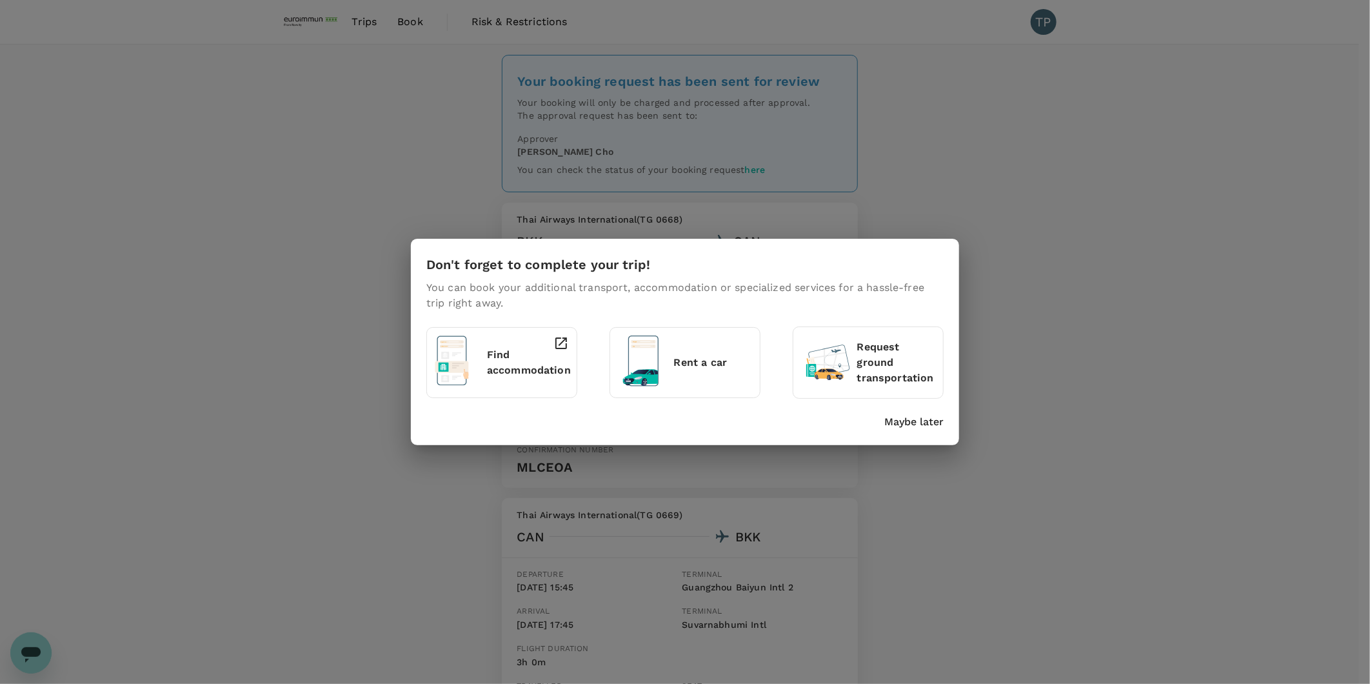
click at [931, 427] on p "Maybe later" at bounding box center [913, 421] width 59 height 15
